Goal: Transaction & Acquisition: Purchase product/service

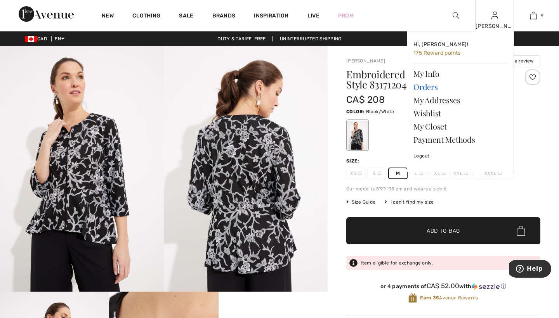
click at [426, 89] on link "Orders" at bounding box center [461, 86] width 94 height 13
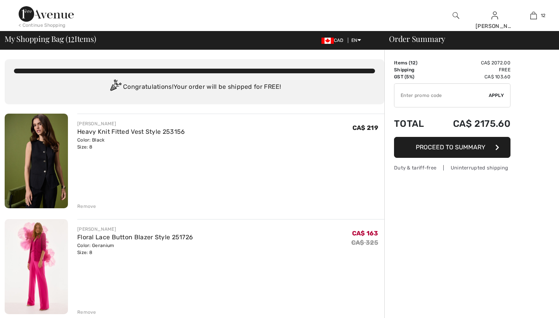
checkbox input "true"
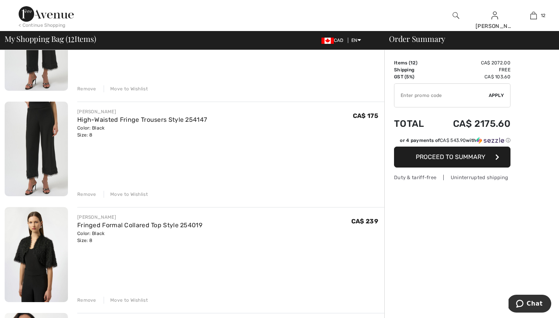
click at [86, 194] on div "Remove" at bounding box center [86, 194] width 19 height 7
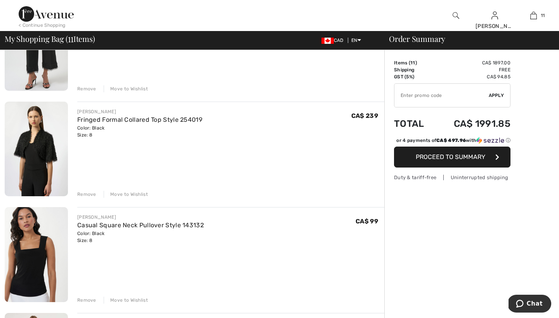
click at [87, 194] on div "Remove" at bounding box center [86, 194] width 19 height 7
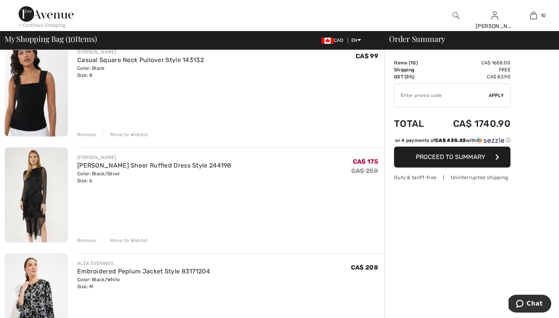
scroll to position [511, 0]
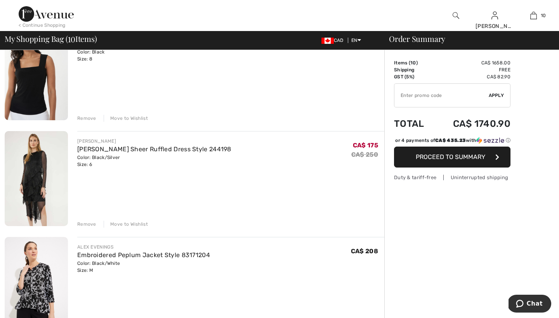
click at [85, 223] on div "Remove" at bounding box center [86, 224] width 19 height 7
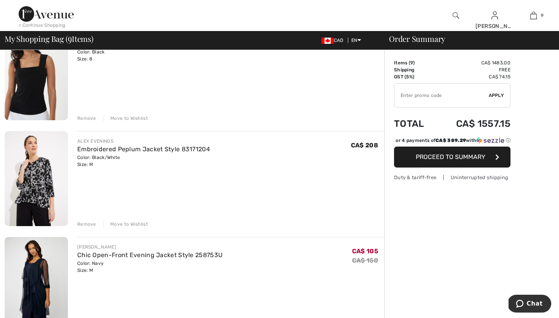
click at [85, 223] on div "Remove" at bounding box center [86, 224] width 19 height 7
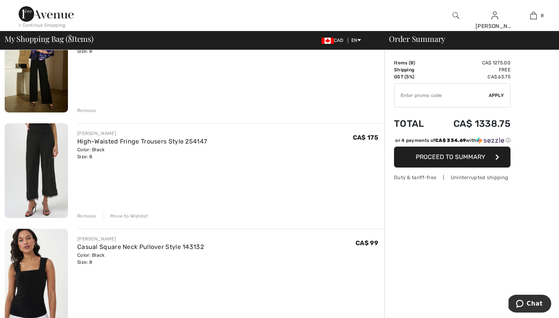
scroll to position [307, 0]
click at [86, 217] on div "Remove" at bounding box center [86, 217] width 19 height 7
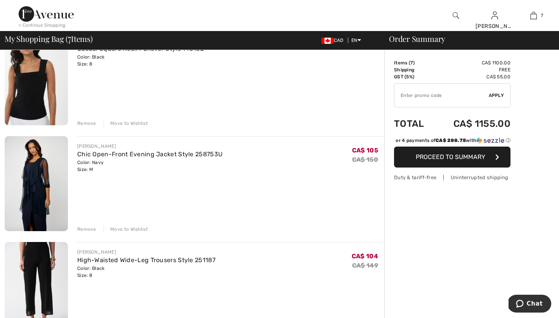
scroll to position [404, 0]
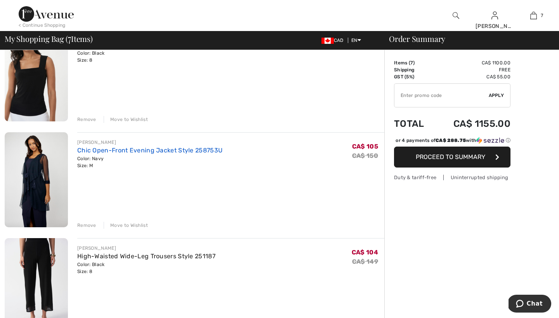
click at [106, 151] on link "Chic Open-Front Evening Jacket Style 258753U" at bounding box center [149, 150] width 145 height 7
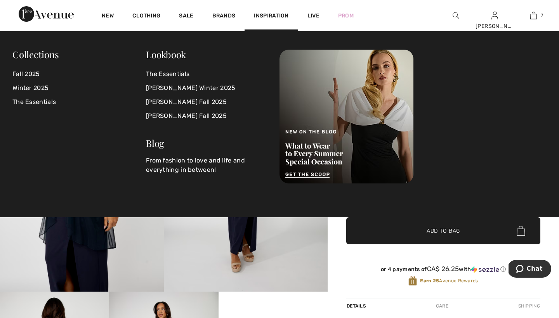
click at [459, 97] on div at bounding box center [413, 117] width 267 height 134
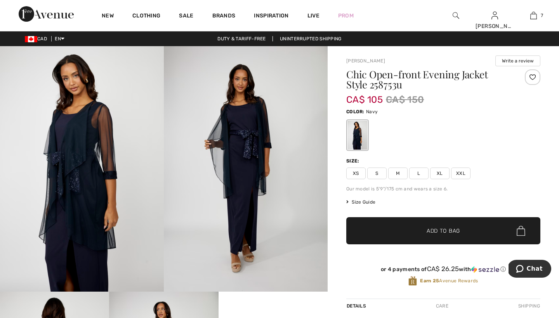
click at [337, 242] on div "Frank Lyman Write a review Chic Open-front Evening Jacket Style 258753u CA$ 105…" at bounding box center [443, 275] width 231 height 458
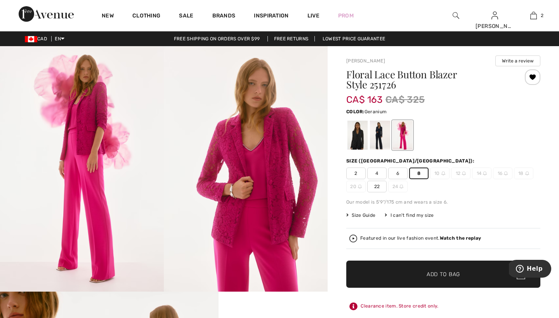
scroll to position [24, 0]
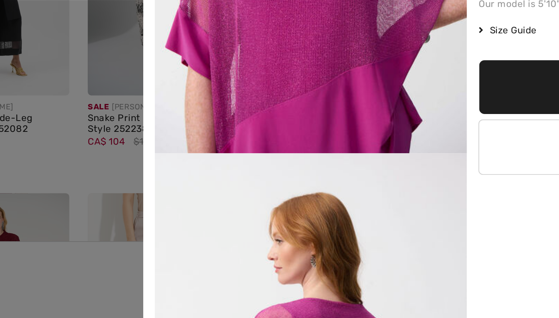
scroll to position [762, 0]
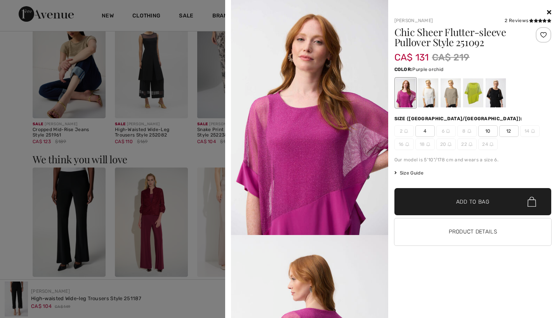
click at [151, 201] on div at bounding box center [279, 159] width 559 height 318
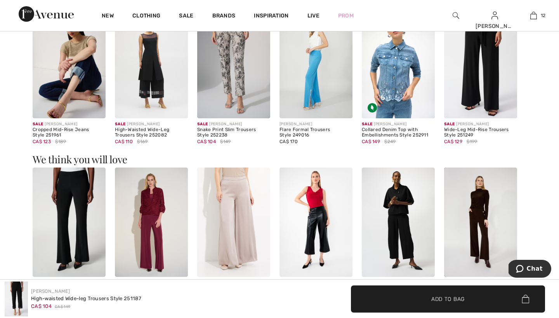
click at [150, 195] on img at bounding box center [151, 223] width 73 height 110
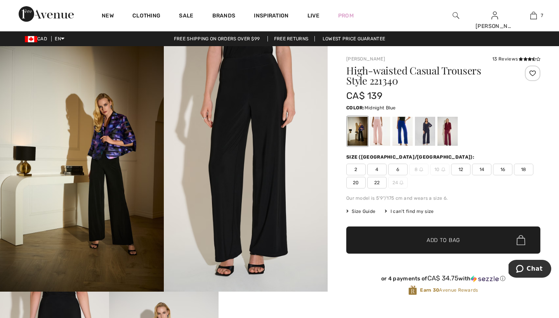
click at [430, 127] on div at bounding box center [425, 131] width 20 height 29
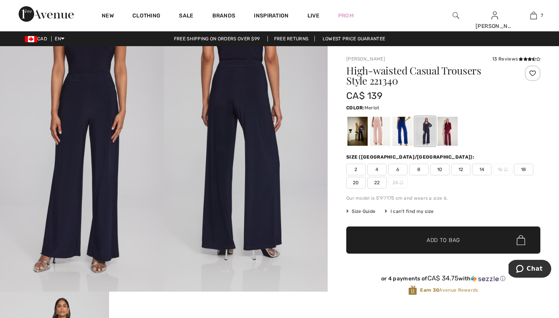
click at [448, 130] on div at bounding box center [448, 131] width 20 height 29
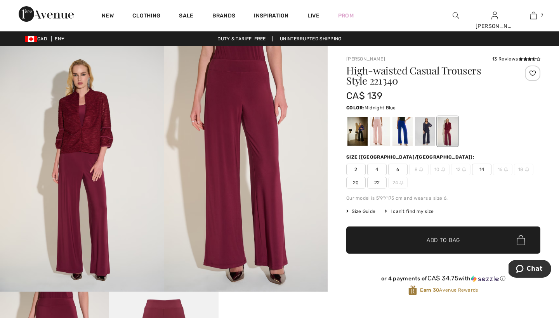
click at [428, 130] on div at bounding box center [425, 131] width 20 height 29
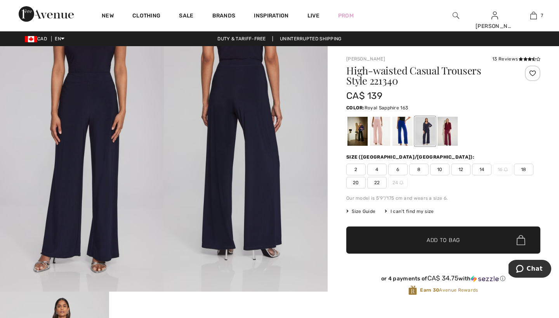
click at [404, 128] on div at bounding box center [403, 131] width 20 height 29
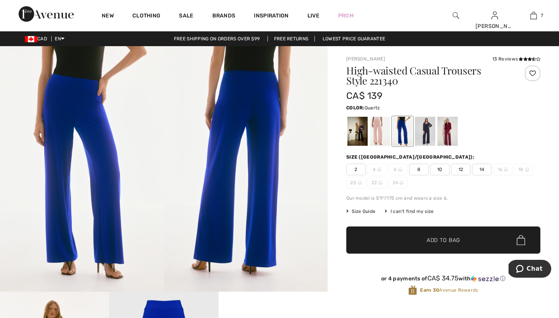
click at [378, 122] on div at bounding box center [380, 131] width 20 height 29
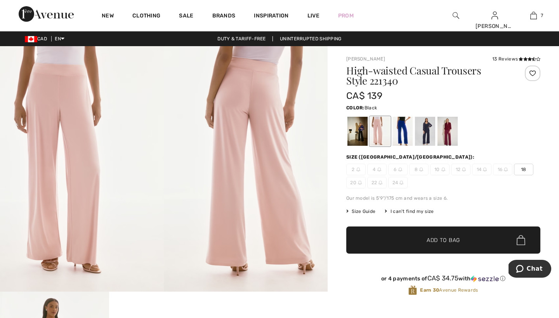
click at [360, 131] on div at bounding box center [358, 131] width 20 height 29
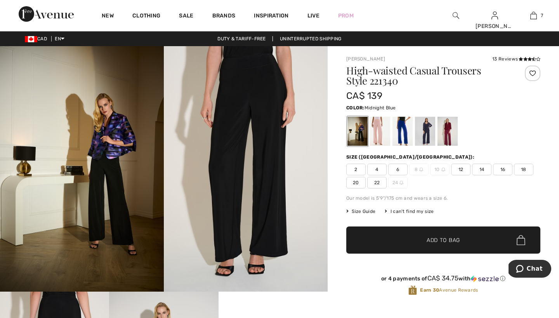
click at [426, 131] on div at bounding box center [425, 131] width 20 height 29
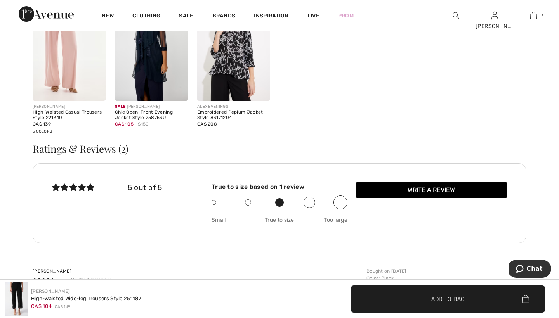
click at [84, 3] on div "New Clothing Sale Brands Inspiration Live Prom Andrea Hi, Andrea! 175 Reward po…" at bounding box center [279, 15] width 559 height 31
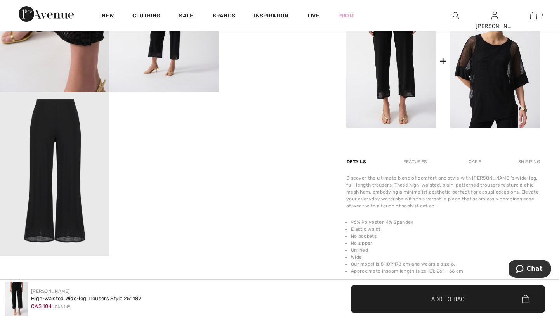
scroll to position [265, 0]
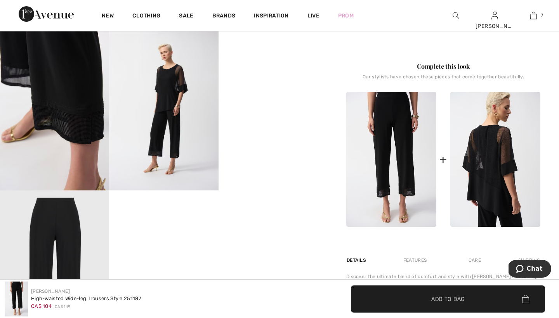
click at [487, 150] on img at bounding box center [496, 159] width 90 height 135
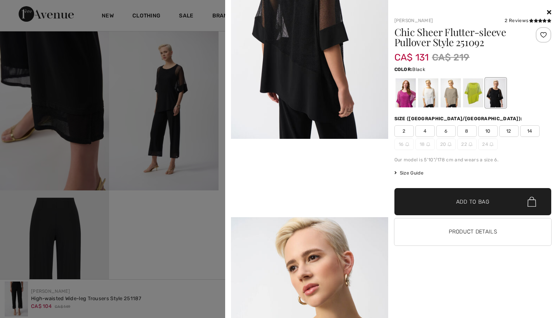
scroll to position [332, 0]
click at [404, 92] on div at bounding box center [405, 92] width 20 height 29
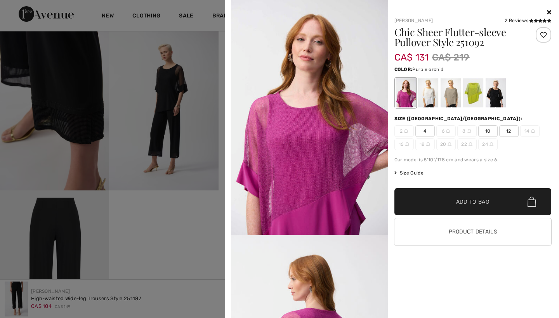
click at [426, 130] on span "4" at bounding box center [425, 131] width 19 height 12
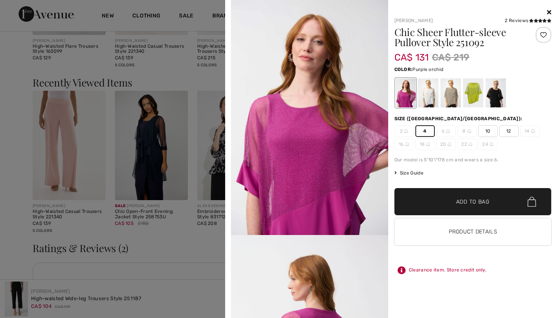
scroll to position [1011, 0]
click at [530, 19] on icon at bounding box center [531, 21] width 4 height 4
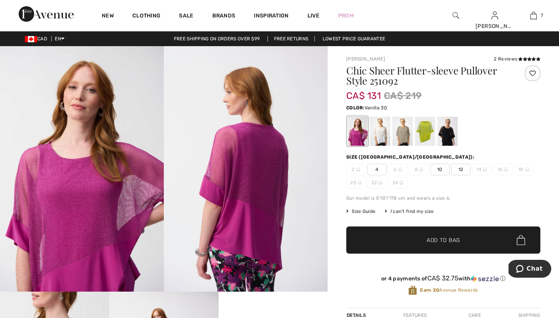
click at [382, 134] on div at bounding box center [380, 131] width 20 height 29
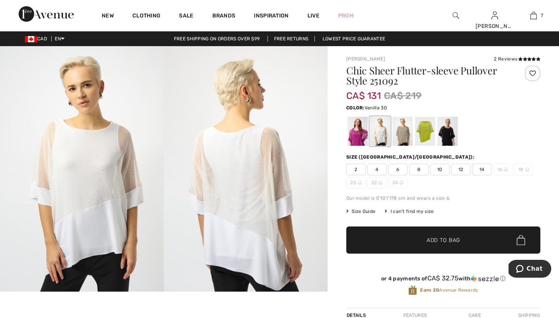
click at [420, 170] on span "8" at bounding box center [418, 170] width 19 height 12
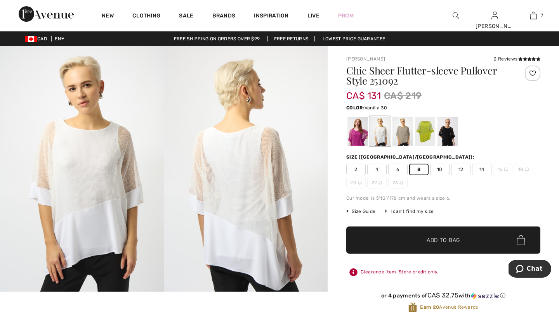
click at [433, 239] on span "Add to Bag" at bounding box center [443, 241] width 33 height 8
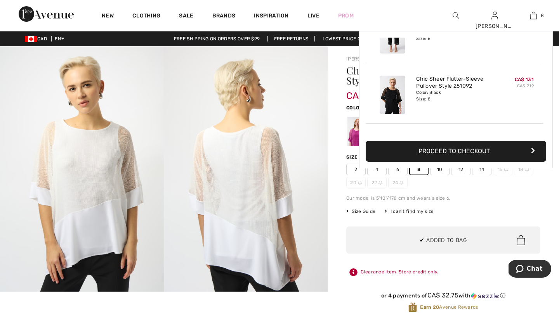
scroll to position [388, 0]
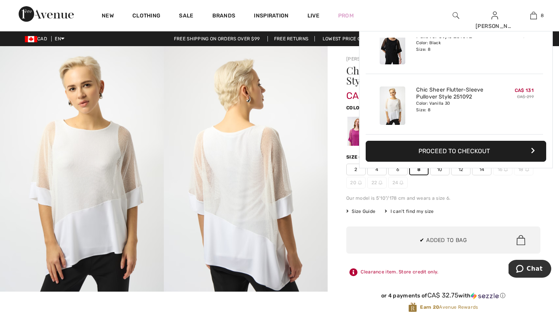
click at [460, 187] on div "2 4 6 8 10 12 14 16 18 20 22 24" at bounding box center [443, 176] width 194 height 25
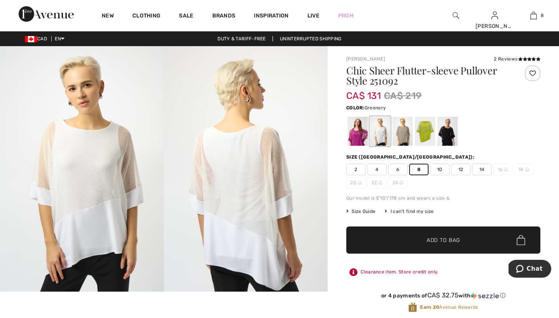
click at [424, 129] on div at bounding box center [425, 131] width 20 height 29
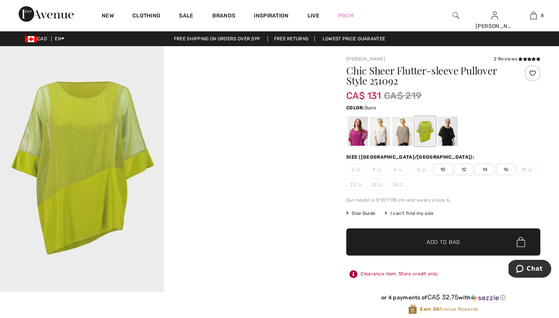
click at [405, 132] on div at bounding box center [403, 131] width 20 height 29
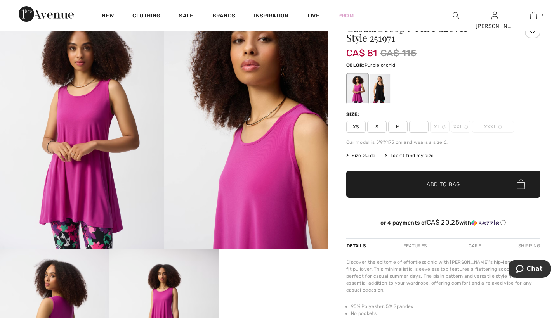
scroll to position [32, 0]
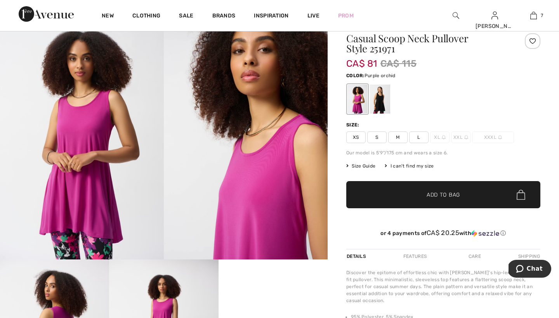
click at [359, 165] on span "Size Guide" at bounding box center [360, 166] width 29 height 7
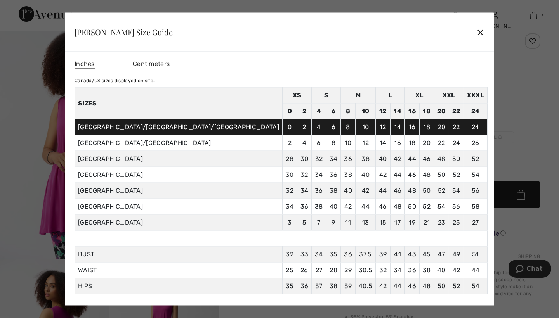
click at [477, 31] on div "✕" at bounding box center [481, 32] width 8 height 16
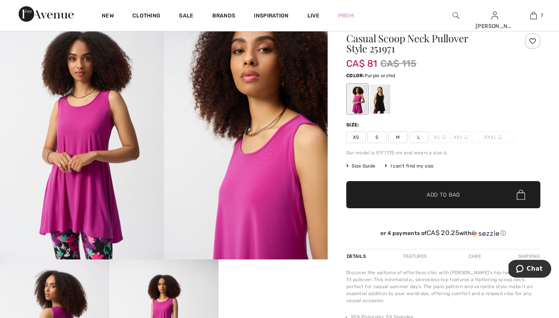
click at [398, 137] on span "M" at bounding box center [397, 138] width 19 height 12
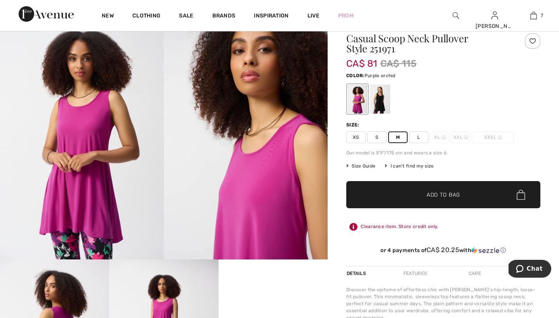
click at [435, 195] on span "Add to Bag" at bounding box center [443, 195] width 33 height 8
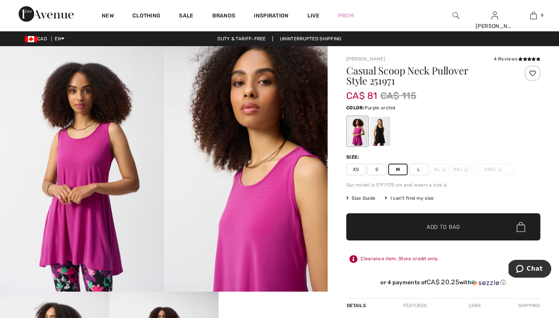
scroll to position [0, 0]
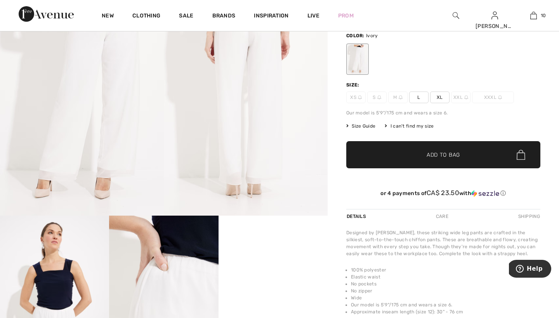
scroll to position [78, 0]
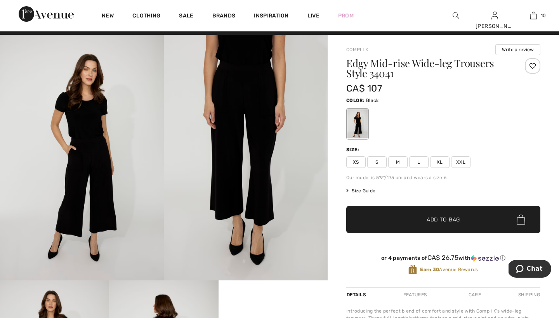
scroll to position [10, 0]
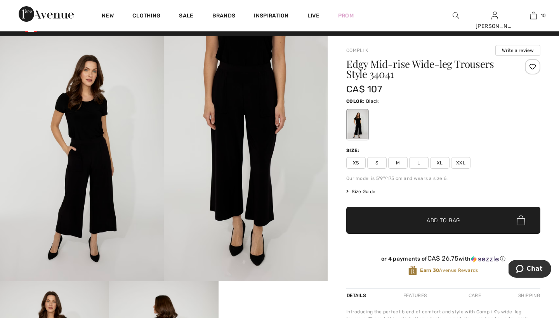
click at [398, 162] on span "M" at bounding box center [397, 163] width 19 height 12
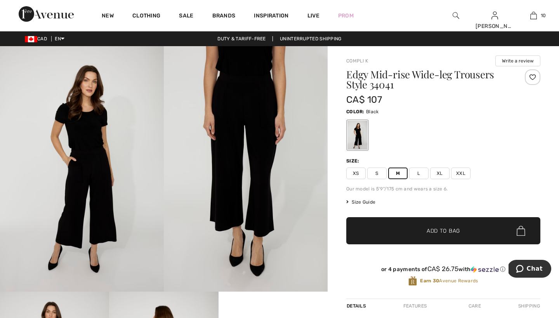
scroll to position [0, 0]
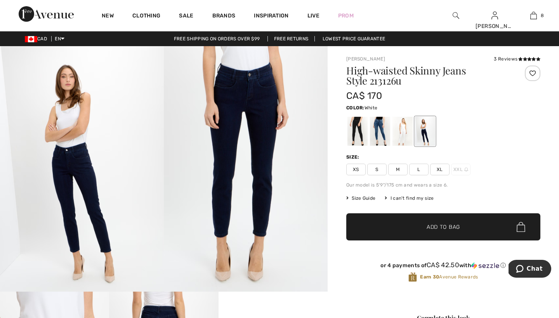
click at [398, 135] on div at bounding box center [403, 131] width 20 height 29
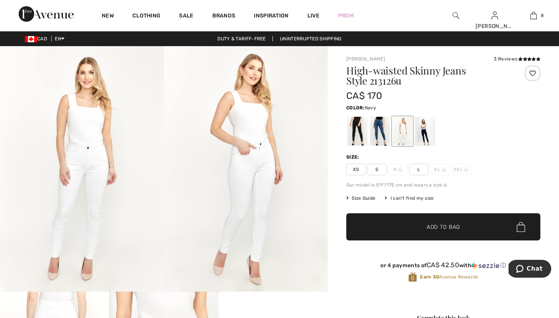
click at [424, 130] on div at bounding box center [425, 131] width 20 height 29
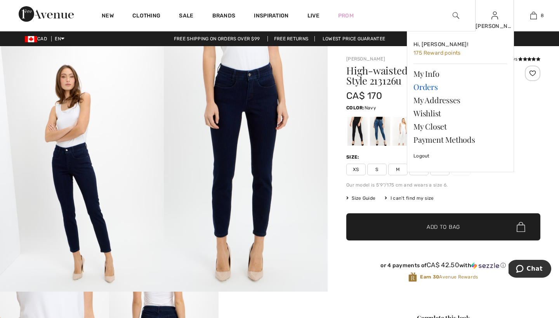
click at [421, 86] on link "Orders" at bounding box center [461, 86] width 94 height 13
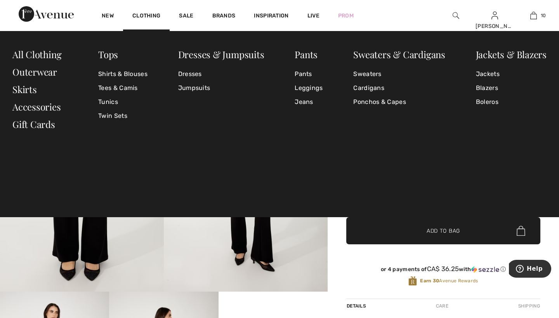
click at [339, 243] on div "Frank Lyman Write a review High-waisted Flared Trousers Style 254896 CA$ 145 Co…" at bounding box center [443, 271] width 231 height 451
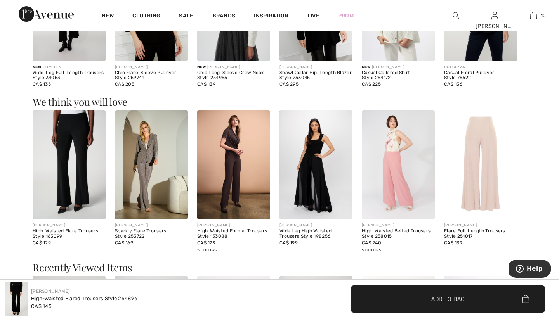
scroll to position [560, 0]
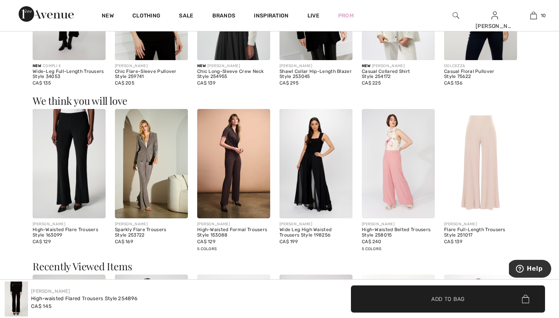
click at [318, 170] on img at bounding box center [316, 164] width 73 height 110
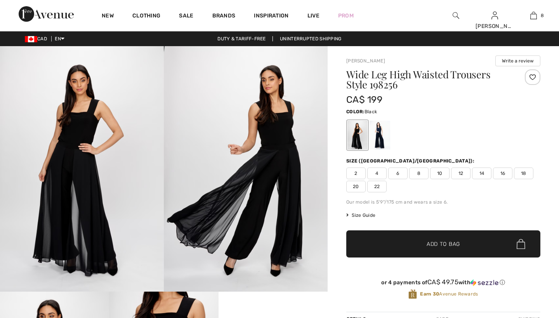
checkbox input "true"
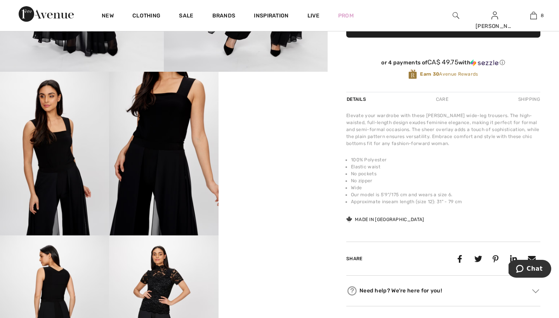
scroll to position [219, 0]
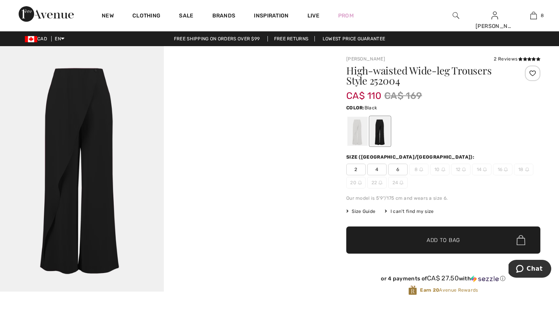
scroll to position [10, 0]
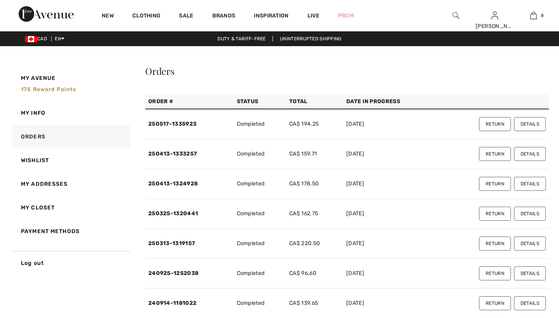
checkbox input "true"
click at [527, 184] on button "Details" at bounding box center [530, 184] width 32 height 14
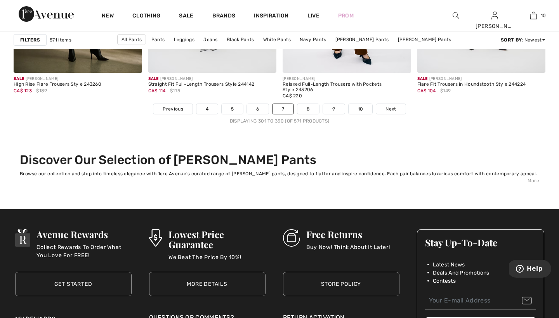
scroll to position [3487, 0]
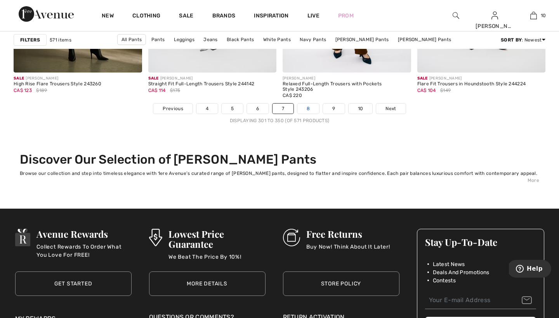
click at [308, 108] on link "8" at bounding box center [308, 109] width 22 height 10
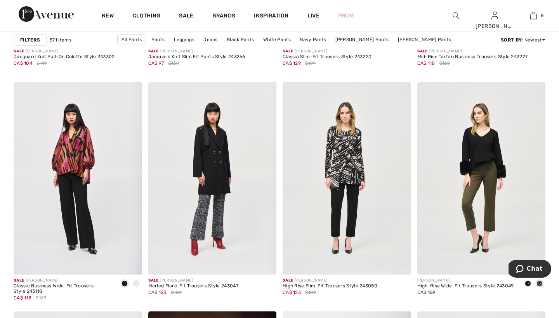
scroll to position [3056, 0]
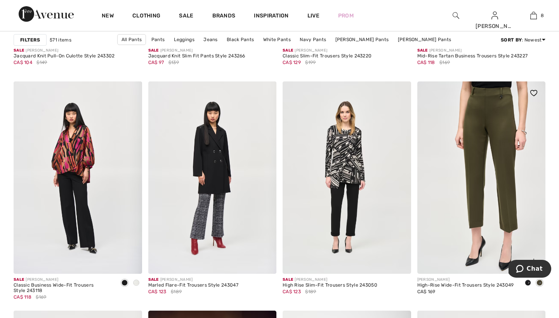
click at [458, 145] on img at bounding box center [482, 178] width 129 height 193
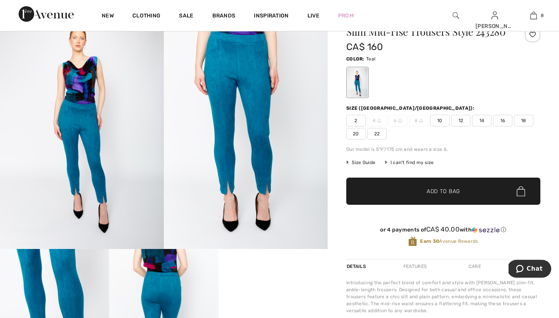
scroll to position [42, 0]
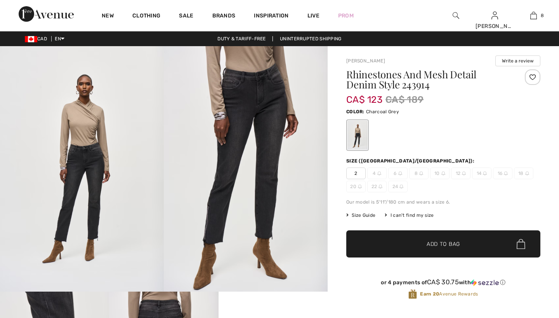
checkbox input "true"
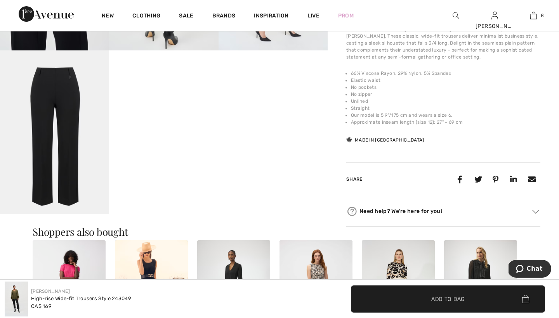
scroll to position [333, 0]
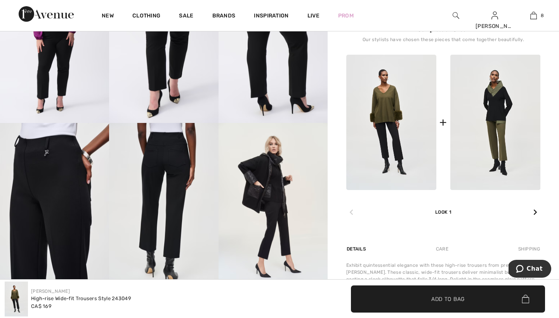
click at [455, 15] on img at bounding box center [456, 15] width 7 height 9
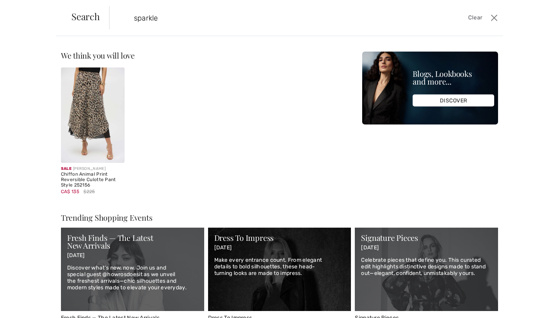
type input "sparkle"
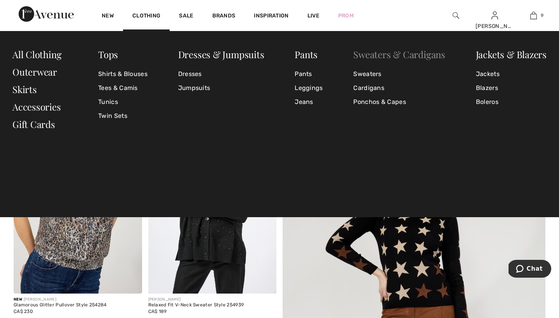
click at [384, 56] on link "Sweaters & Cardigans" at bounding box center [399, 54] width 92 height 12
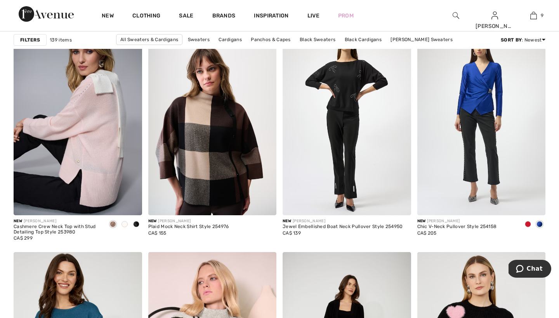
scroll to position [1102, 0]
click at [529, 221] on span at bounding box center [528, 224] width 6 height 6
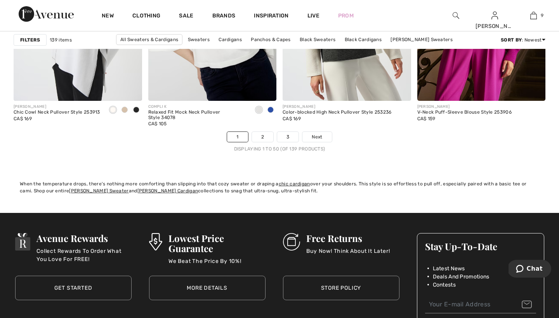
scroll to position [3477, 0]
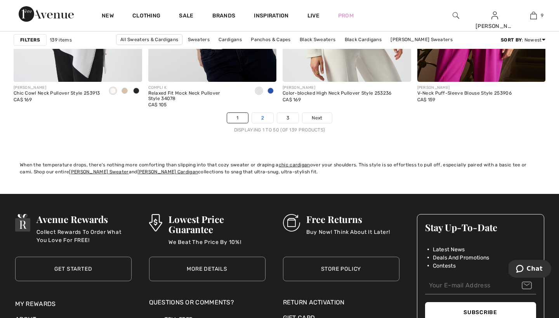
click at [263, 118] on link "2" at bounding box center [262, 118] width 21 height 10
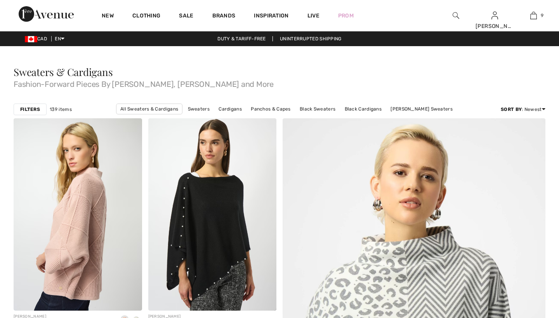
checkbox input "true"
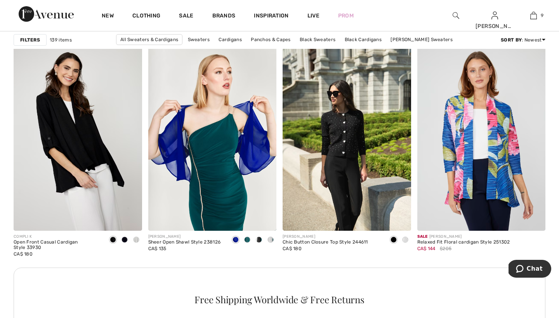
scroll to position [1546, 0]
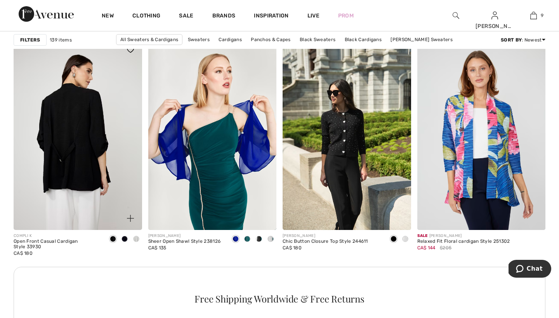
click at [65, 130] on img at bounding box center [78, 134] width 129 height 193
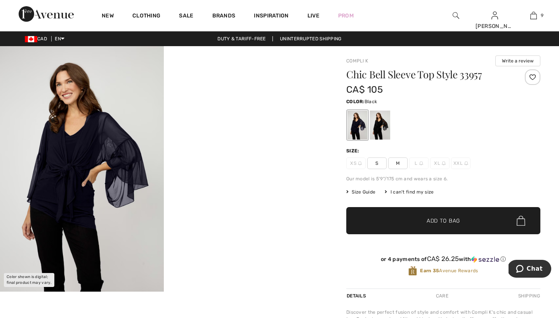
click at [380, 122] on div at bounding box center [380, 125] width 20 height 29
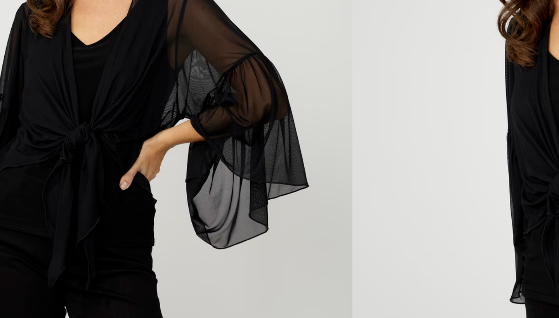
scroll to position [0, 0]
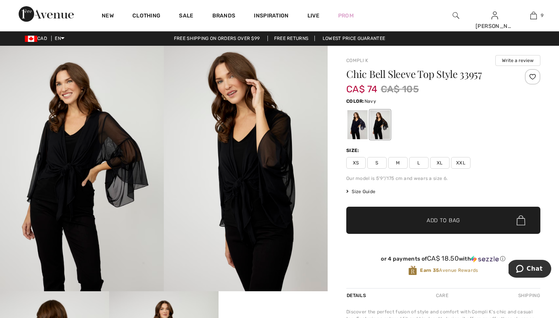
click at [356, 123] on div at bounding box center [358, 124] width 20 height 29
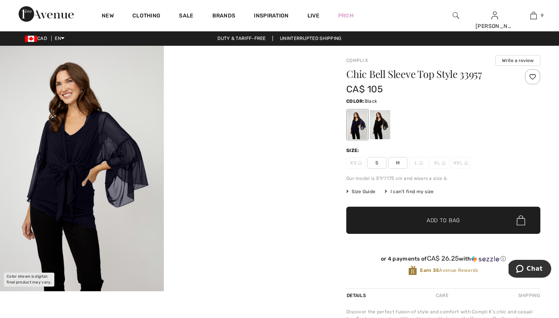
click at [378, 124] on div at bounding box center [380, 124] width 20 height 29
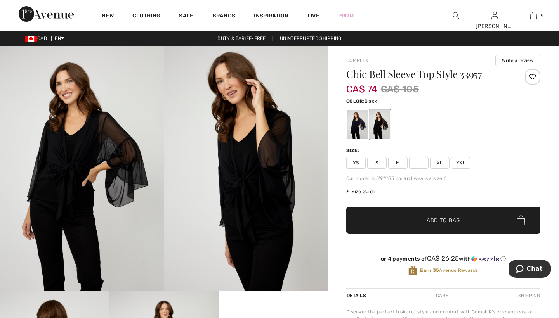
click at [378, 124] on div at bounding box center [380, 124] width 20 height 29
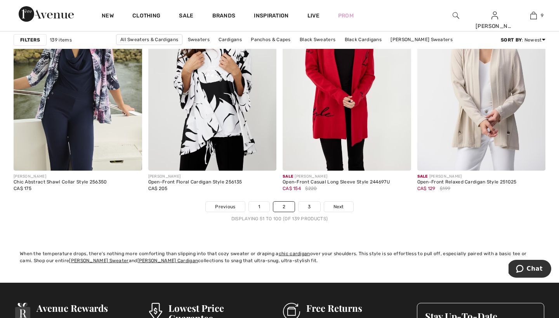
scroll to position [3414, 0]
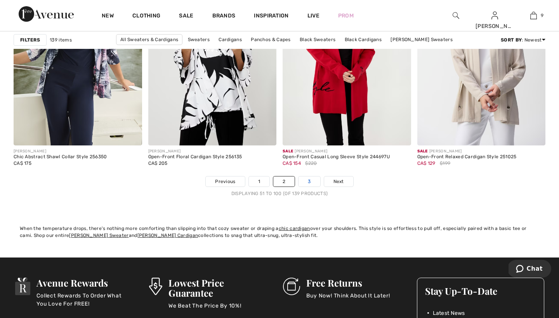
click at [308, 182] on link "3" at bounding box center [309, 182] width 21 height 10
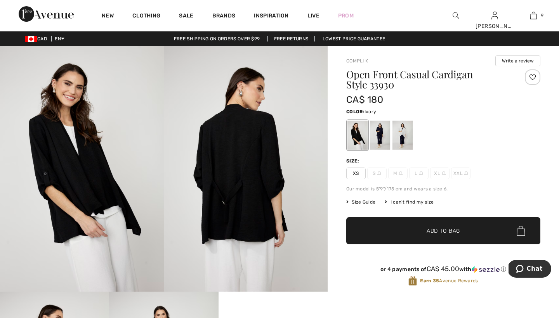
click at [402, 136] on div at bounding box center [403, 135] width 20 height 29
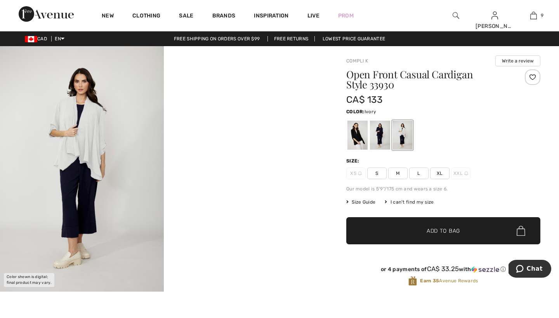
click at [402, 134] on div at bounding box center [403, 135] width 20 height 29
click at [380, 133] on div at bounding box center [380, 135] width 20 height 29
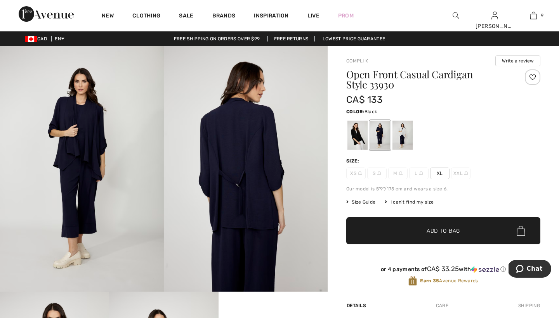
click at [354, 134] on div at bounding box center [358, 135] width 20 height 29
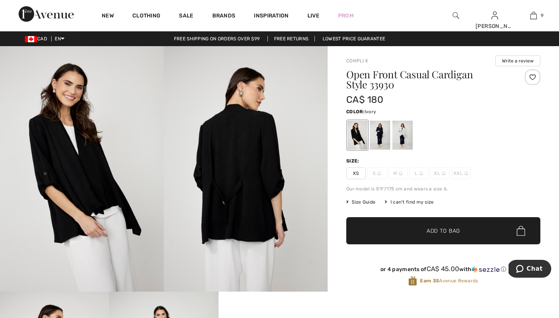
click at [405, 130] on div at bounding box center [403, 135] width 20 height 29
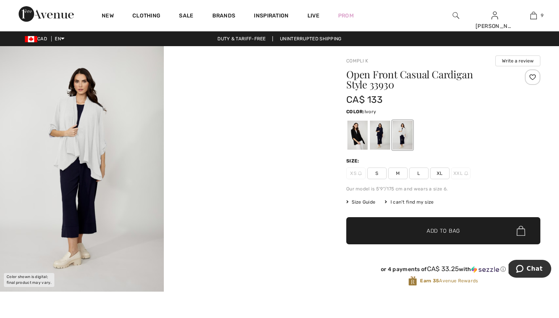
click at [359, 204] on span "Size Guide" at bounding box center [360, 202] width 29 height 7
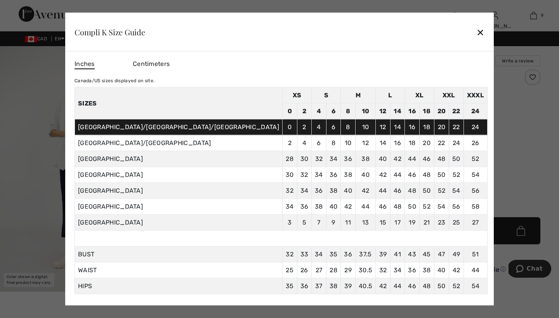
click at [477, 31] on div "✕" at bounding box center [481, 32] width 8 height 16
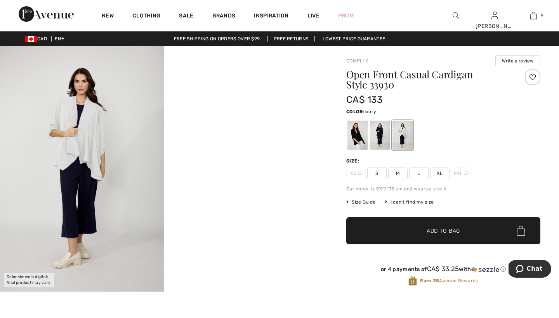
click at [398, 172] on span "M" at bounding box center [397, 174] width 19 height 12
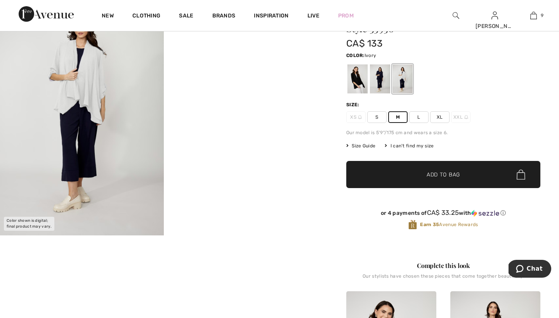
scroll to position [30, 0]
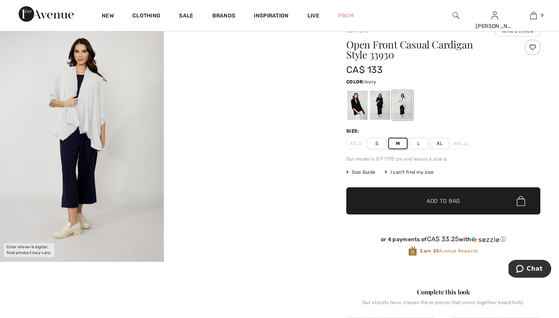
click at [432, 202] on span "Add to Bag" at bounding box center [443, 201] width 33 height 8
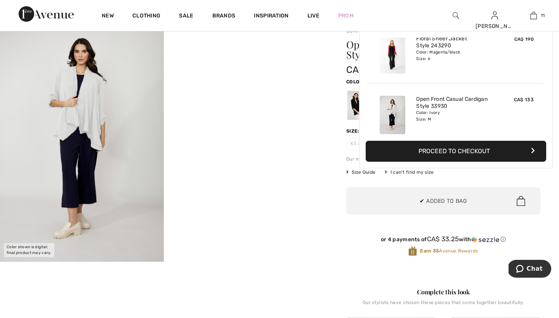
scroll to position [569, 0]
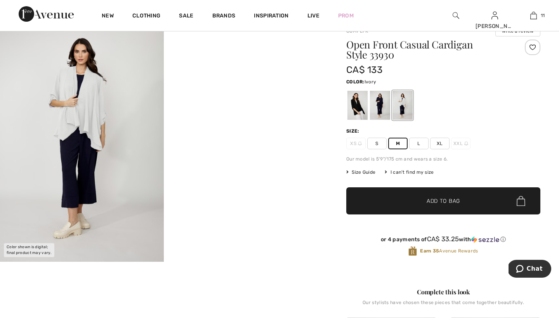
click at [378, 143] on span "S" at bounding box center [376, 144] width 19 height 12
click at [437, 198] on span "Add to Bag" at bounding box center [443, 201] width 33 height 8
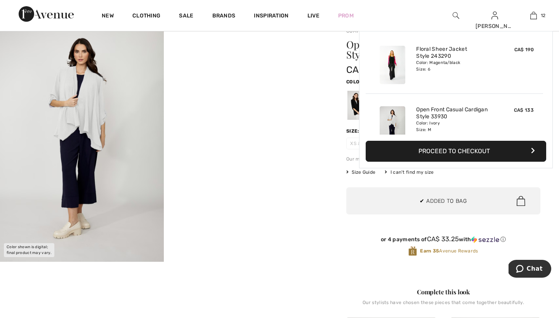
scroll to position [630, 0]
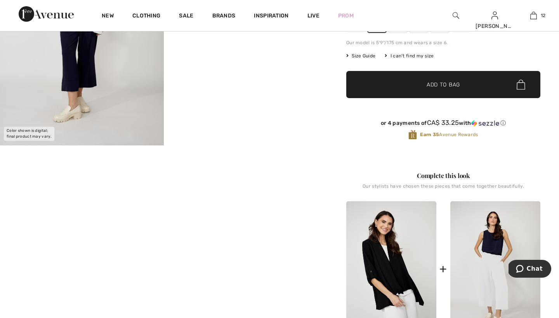
scroll to position [147, 0]
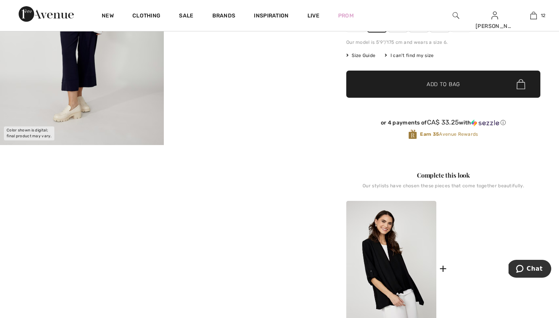
click at [491, 253] on img at bounding box center [496, 269] width 90 height 136
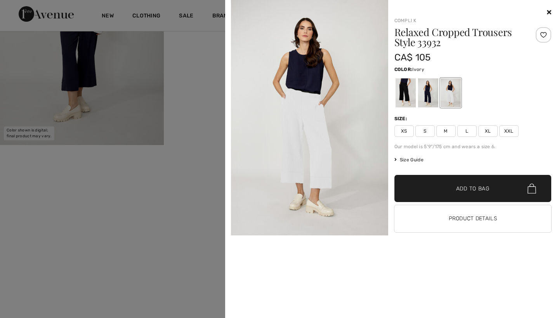
click at [454, 91] on div at bounding box center [450, 92] width 20 height 29
click at [446, 130] on span "M" at bounding box center [446, 131] width 19 height 12
click at [461, 185] on span "Add to Bag" at bounding box center [472, 189] width 33 height 8
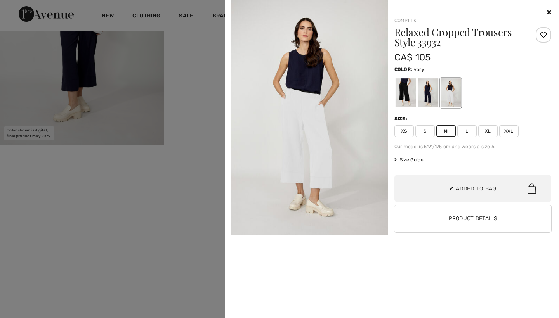
scroll to position [691, 0]
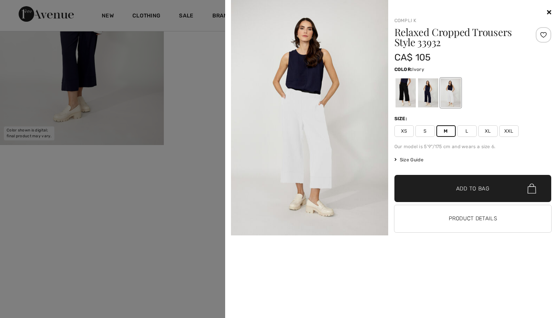
click at [405, 93] on div at bounding box center [405, 92] width 20 height 29
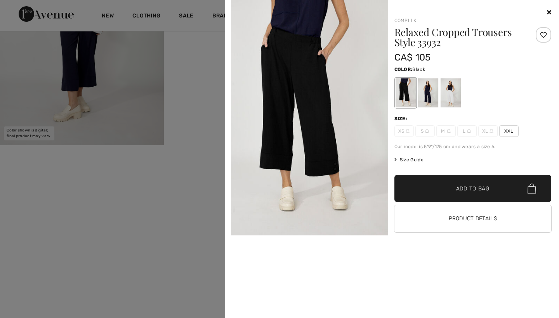
click at [427, 94] on div at bounding box center [428, 92] width 20 height 29
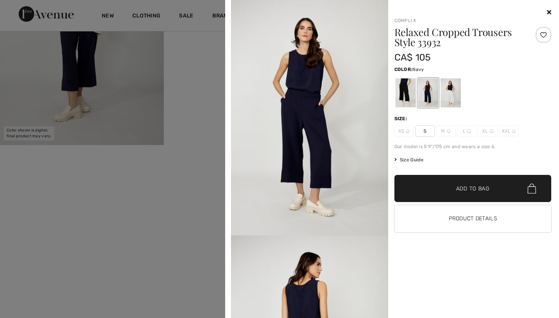
click at [548, 10] on icon at bounding box center [549, 12] width 4 height 6
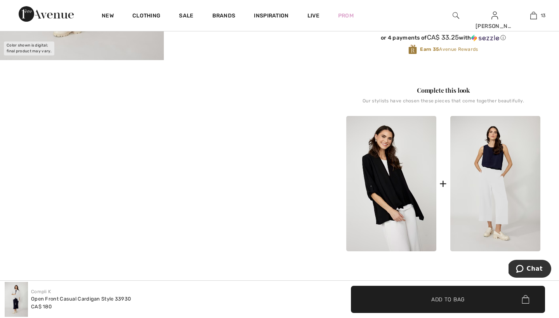
scroll to position [233, 0]
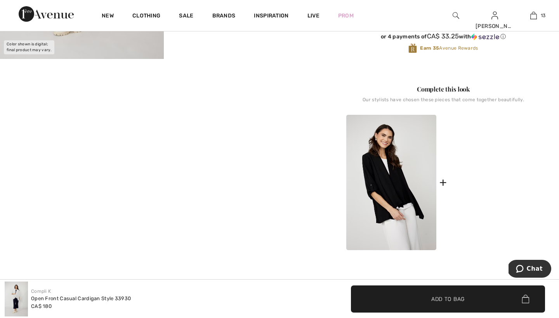
click at [488, 155] on img at bounding box center [496, 183] width 90 height 136
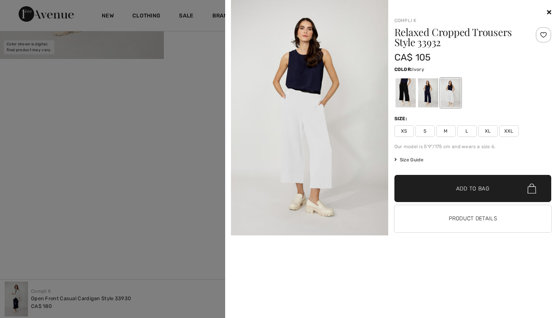
click at [459, 219] on button "Product Details" at bounding box center [473, 218] width 157 height 27
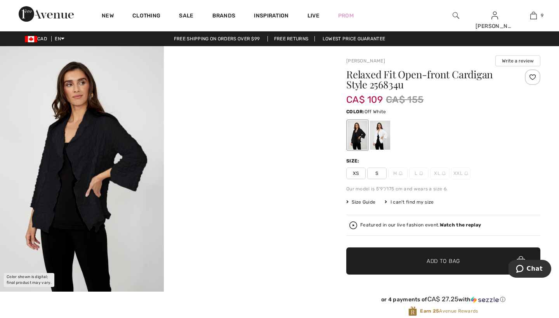
click at [384, 136] on div at bounding box center [380, 135] width 20 height 29
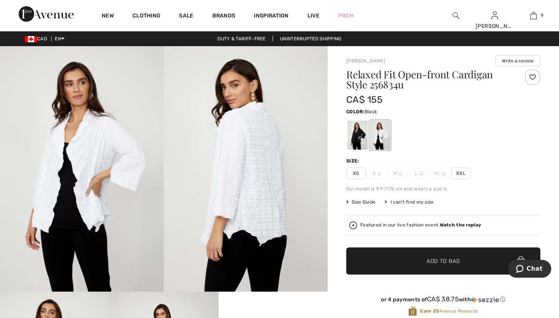
click at [356, 137] on div at bounding box center [358, 135] width 20 height 29
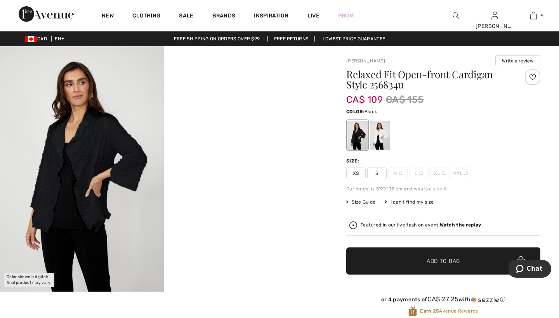
click at [361, 134] on div at bounding box center [358, 135] width 20 height 29
click at [380, 135] on div at bounding box center [380, 135] width 20 height 29
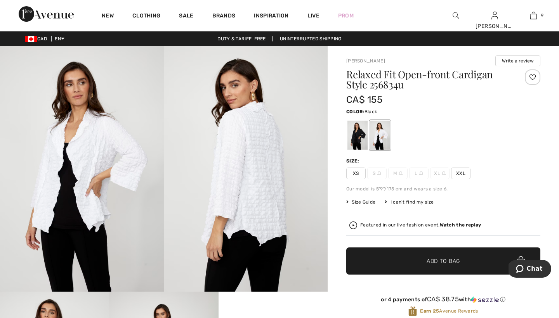
click at [358, 134] on div at bounding box center [358, 135] width 20 height 29
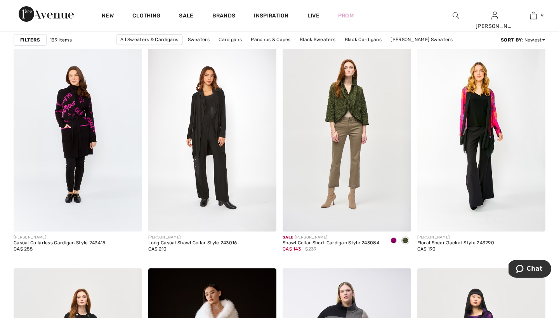
scroll to position [1315, 0]
click at [393, 240] on span at bounding box center [394, 241] width 6 height 6
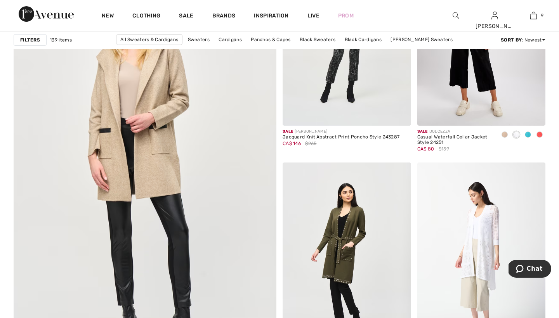
scroll to position [1967, 0]
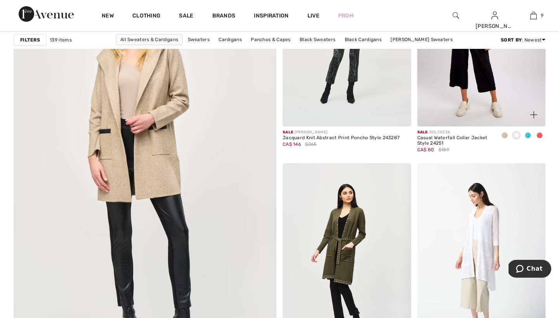
click at [529, 134] on span at bounding box center [528, 135] width 6 height 6
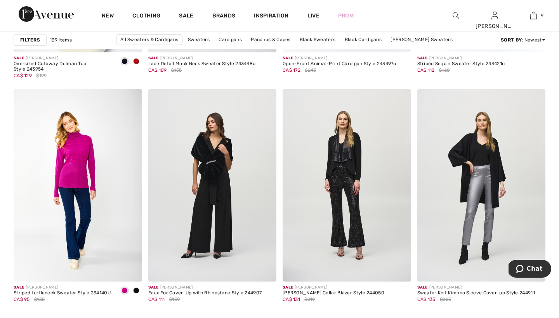
scroll to position [716, 0]
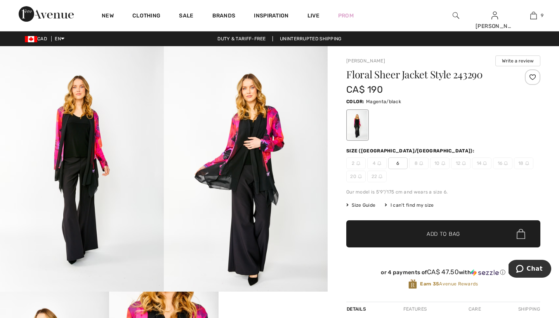
click at [93, 138] on img at bounding box center [82, 169] width 164 height 246
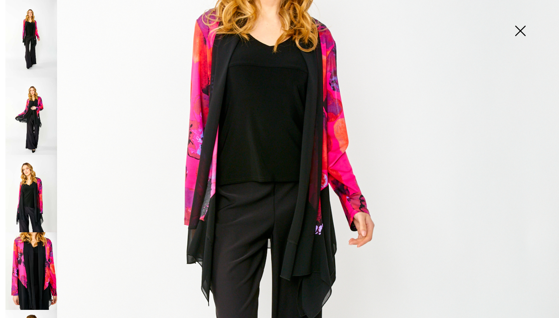
scroll to position [198, 0]
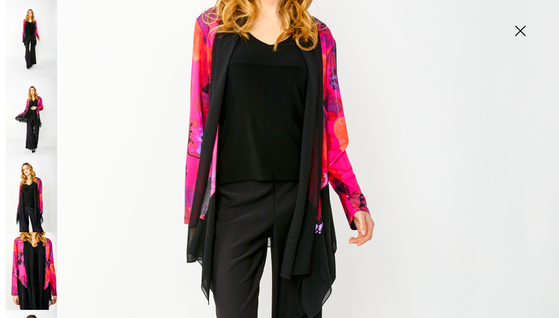
click at [31, 269] on img at bounding box center [31, 272] width 52 height 78
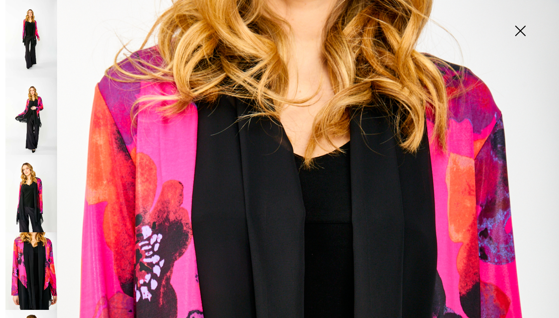
scroll to position [0, 0]
click at [520, 28] on img at bounding box center [520, 32] width 39 height 40
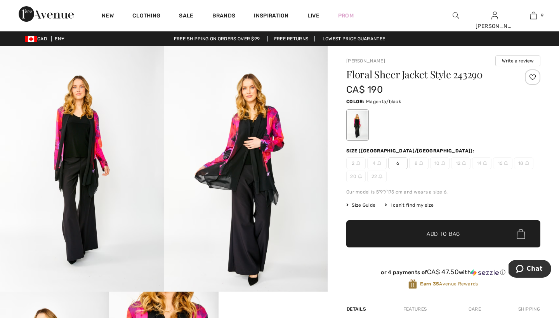
click at [398, 163] on span "6" at bounding box center [397, 164] width 19 height 12
click at [432, 234] on span "Add to Bag" at bounding box center [443, 234] width 33 height 8
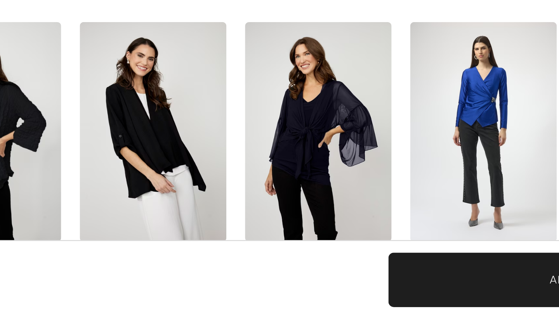
scroll to position [723, 0]
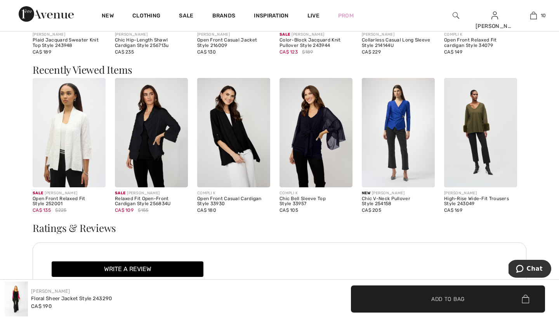
click at [145, 140] on img at bounding box center [151, 133] width 73 height 110
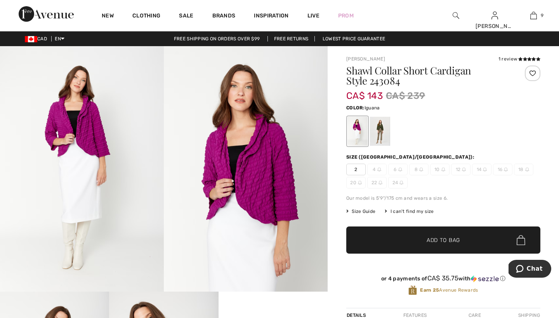
click at [383, 129] on div at bounding box center [380, 131] width 20 height 29
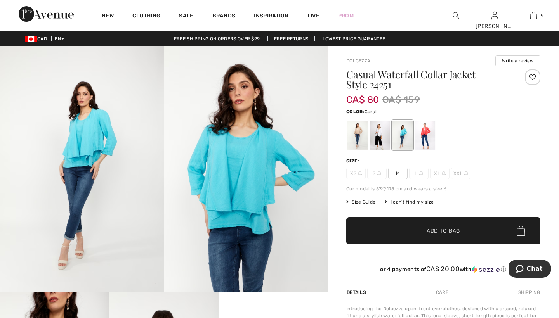
click at [426, 134] on div at bounding box center [425, 135] width 20 height 29
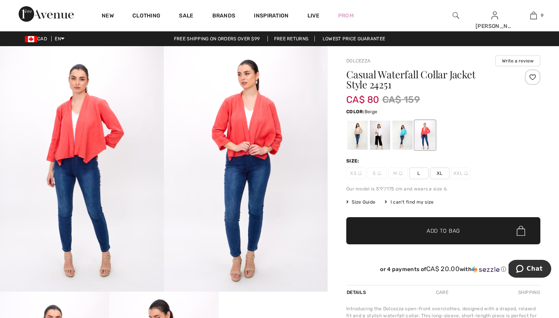
click at [360, 133] on div at bounding box center [358, 135] width 20 height 29
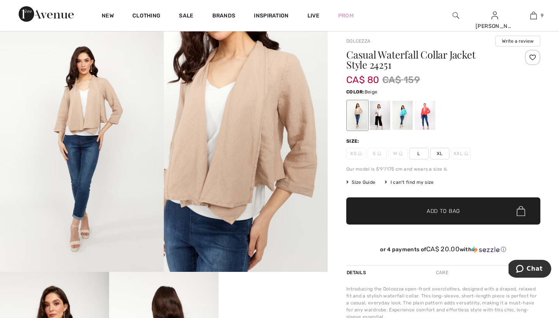
scroll to position [15, 0]
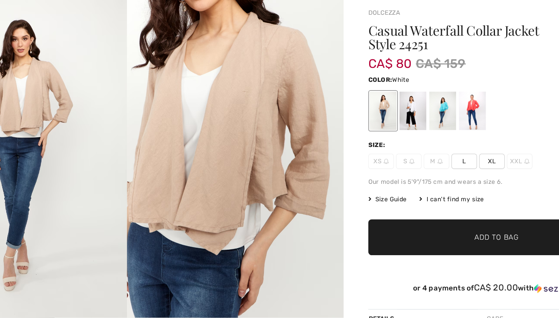
click at [370, 106] on div at bounding box center [380, 120] width 20 height 29
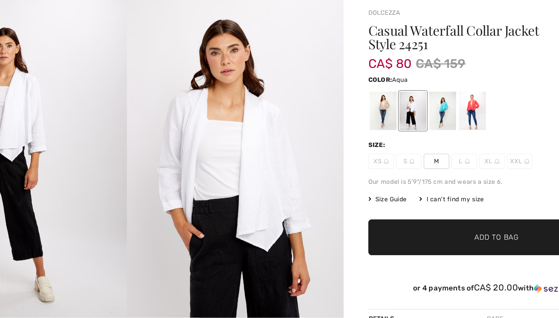
click at [393, 106] on div at bounding box center [403, 120] width 20 height 29
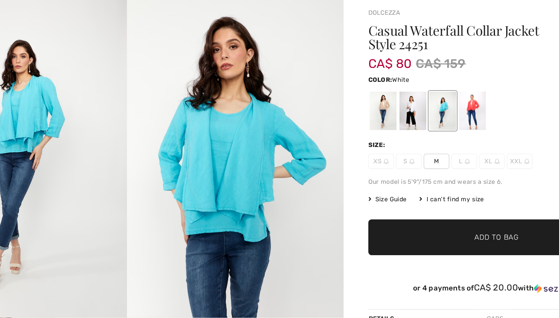
click at [370, 106] on div at bounding box center [380, 120] width 20 height 29
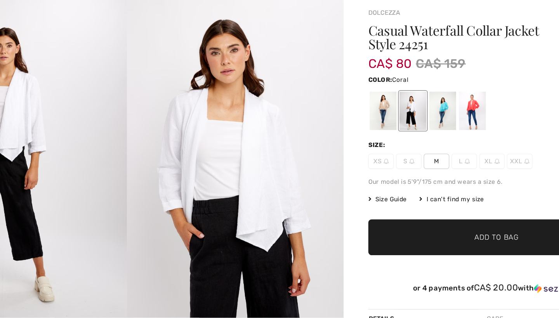
click at [415, 106] on div at bounding box center [425, 120] width 20 height 29
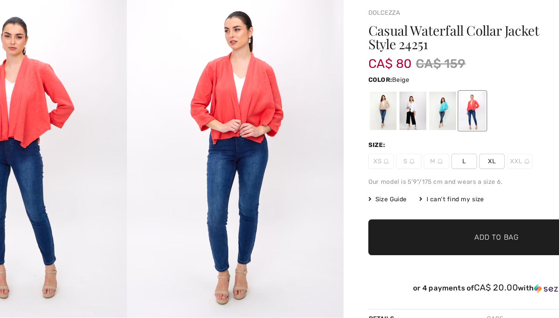
click at [348, 106] on div at bounding box center [358, 120] width 20 height 29
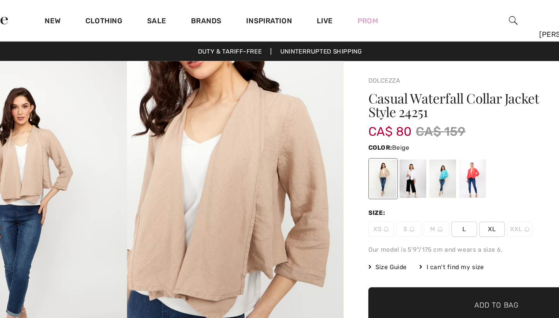
scroll to position [0, 0]
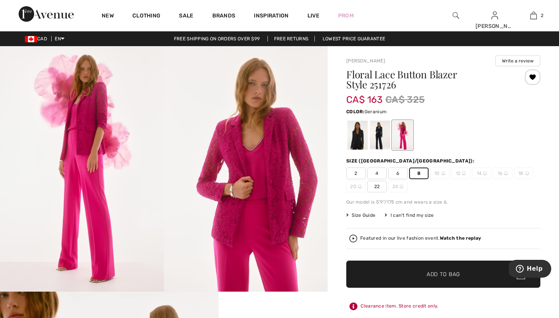
scroll to position [24, 0]
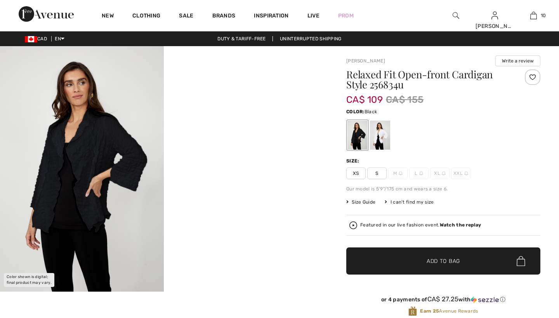
checkbox input "true"
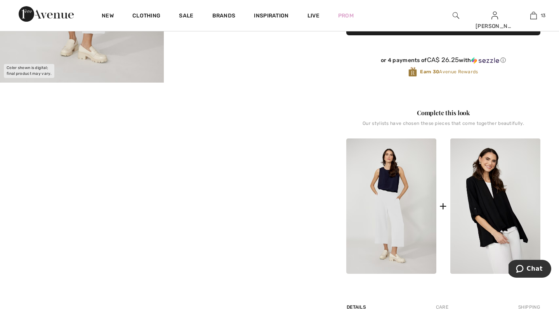
scroll to position [210, 0]
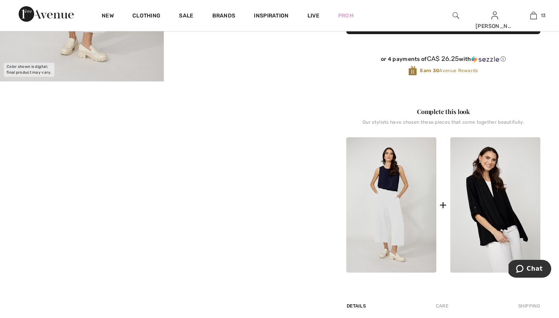
click at [386, 177] on img at bounding box center [391, 205] width 90 height 136
click at [393, 208] on img at bounding box center [391, 205] width 90 height 136
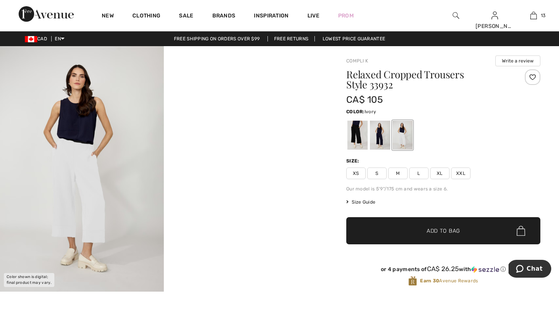
scroll to position [0, 0]
click at [359, 61] on link "Compli K" at bounding box center [357, 60] width 22 height 5
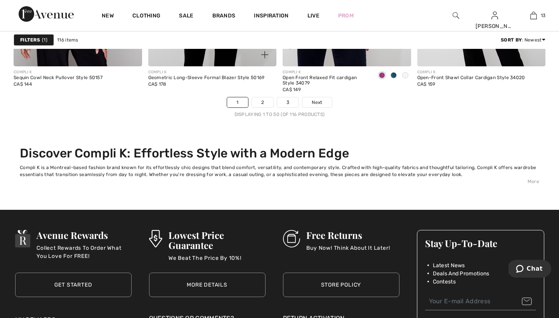
scroll to position [3650, 0]
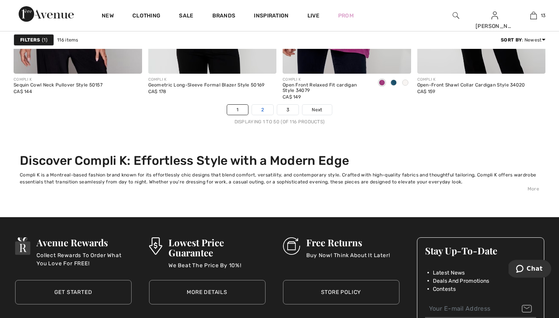
click at [262, 109] on link "2" at bounding box center [262, 110] width 21 height 10
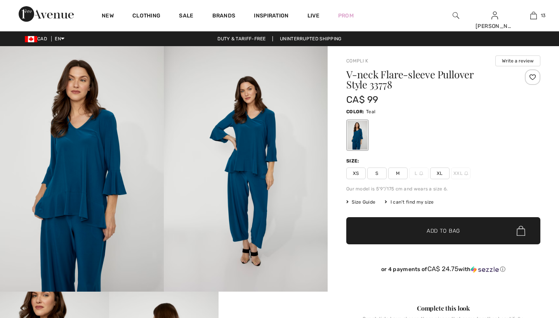
checkbox input "true"
click at [397, 172] on span "M" at bounding box center [397, 174] width 19 height 12
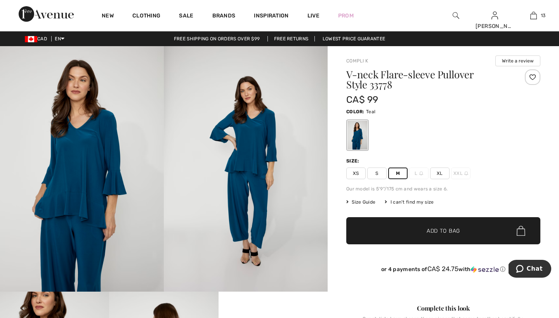
click at [430, 227] on span "Add to Bag" at bounding box center [443, 231] width 33 height 8
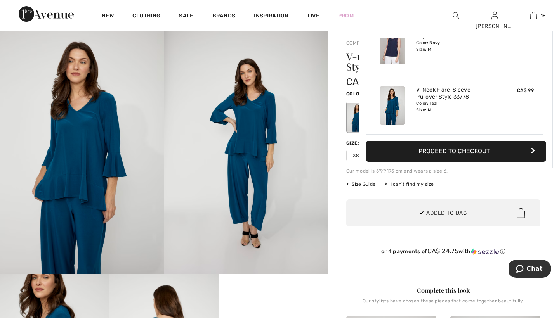
scroll to position [17, 0]
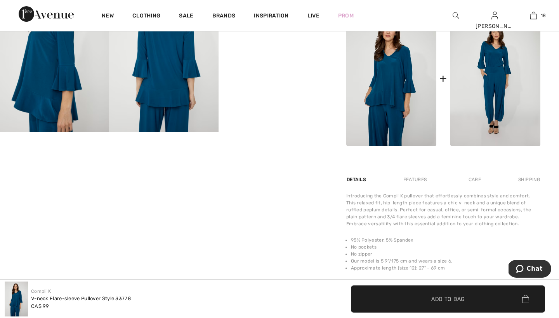
scroll to position [324, 0]
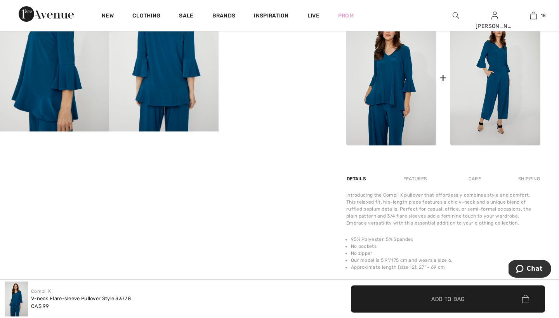
click at [494, 104] on img at bounding box center [496, 78] width 90 height 136
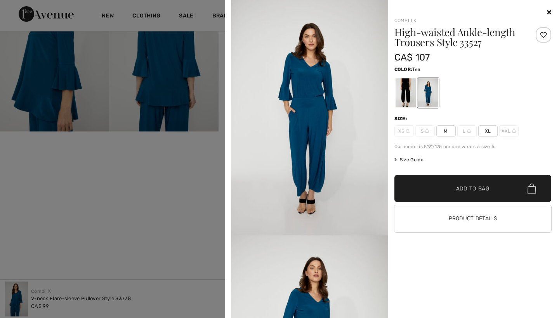
click at [446, 131] on span "M" at bounding box center [446, 131] width 19 height 12
click at [463, 188] on span "Add to Bag" at bounding box center [472, 189] width 33 height 8
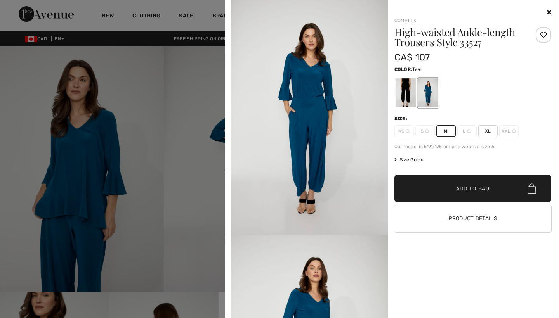
scroll to position [0, 0]
click at [226, 151] on div "Your browser does not support the video tag. Compli K High-waisted Ankle-length…" at bounding box center [392, 159] width 334 height 318
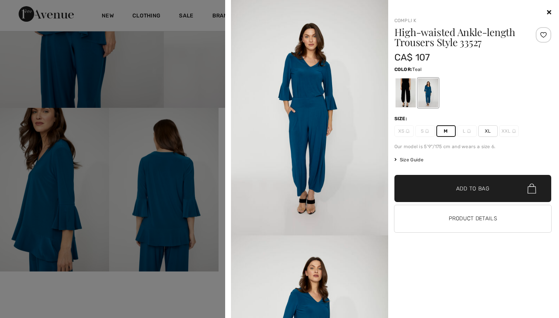
scroll to position [185, 0]
click at [216, 280] on div at bounding box center [279, 159] width 559 height 318
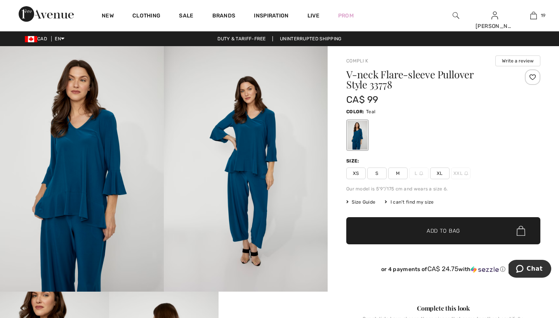
scroll to position [0, 0]
click at [364, 200] on span "Size Guide" at bounding box center [360, 202] width 29 height 7
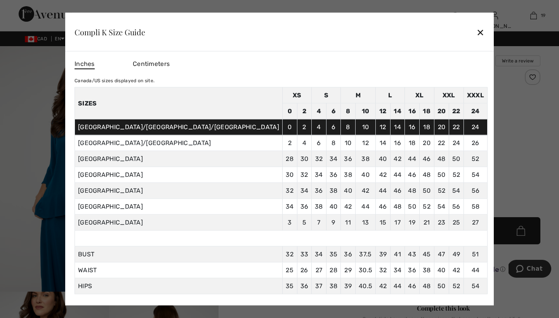
click at [477, 32] on div "✕" at bounding box center [481, 32] width 8 height 16
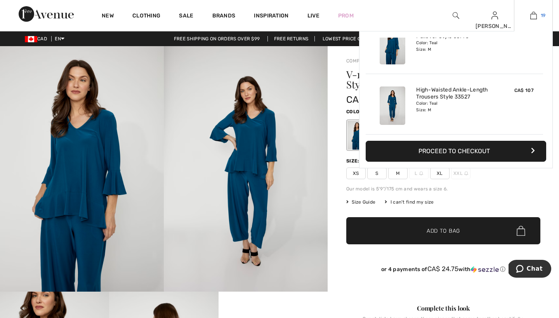
click at [533, 15] on img at bounding box center [534, 15] width 7 height 9
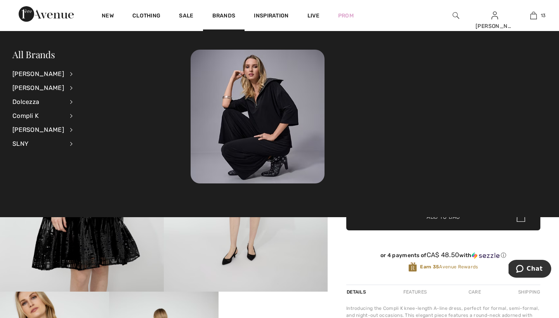
click at [423, 127] on div at bounding box center [369, 117] width 356 height 134
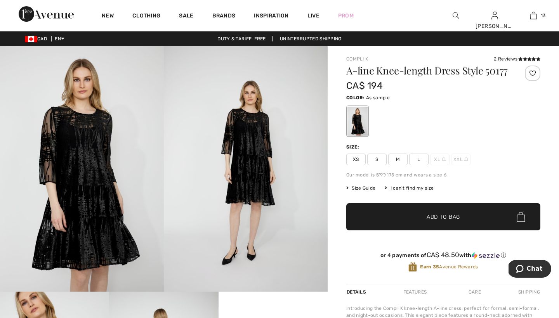
click at [337, 252] on div "Compli K 2 Reviews 2 Reviews A-line Knee-length Dress Style 50177 CA$ 194 Color…" at bounding box center [443, 266] width 231 height 440
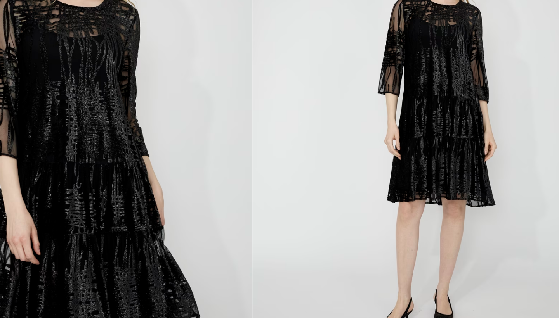
scroll to position [1, 0]
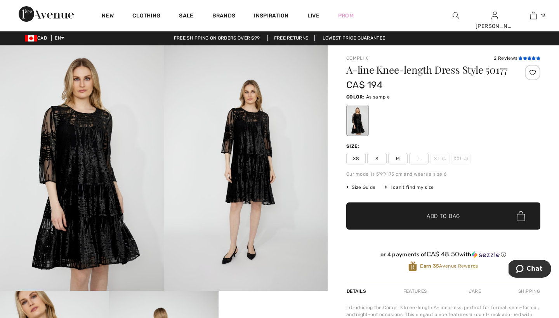
click at [527, 57] on icon at bounding box center [525, 58] width 4 height 4
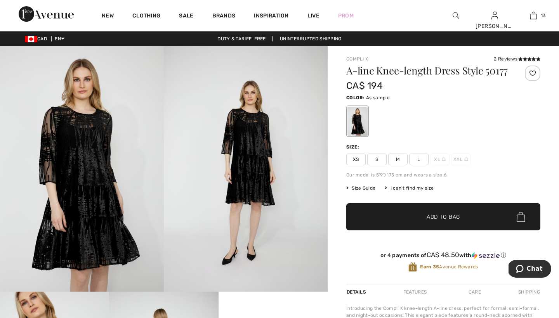
click at [399, 159] on span "M" at bounding box center [397, 160] width 19 height 12
click at [433, 216] on span "Add to Bag" at bounding box center [443, 217] width 33 height 8
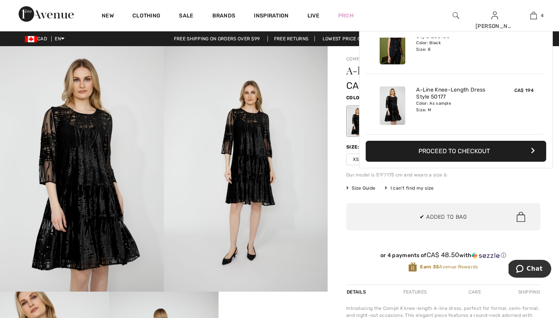
click at [337, 180] on div "Compli K 2 Reviews 2 Reviews A-line Knee-length Dress Style 50177 CA$ 194 Color…" at bounding box center [443, 266] width 231 height 440
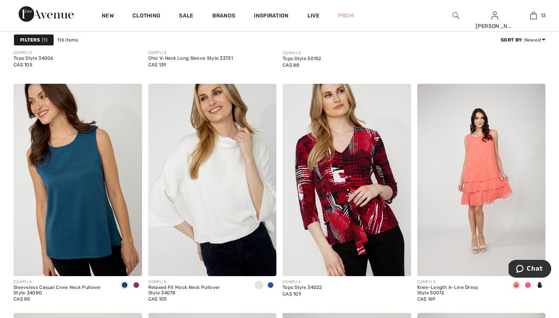
scroll to position [658, 0]
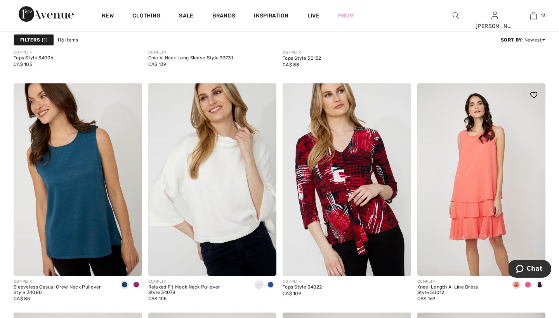
click at [455, 148] on img at bounding box center [482, 180] width 129 height 193
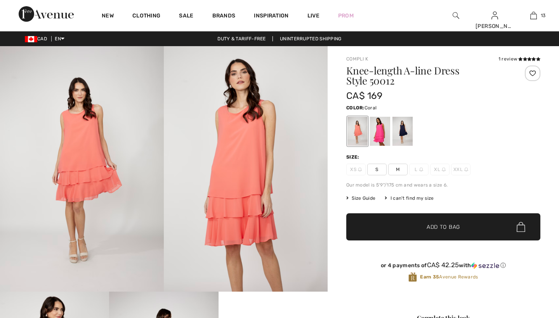
checkbox input "true"
click at [379, 129] on div at bounding box center [380, 131] width 20 height 29
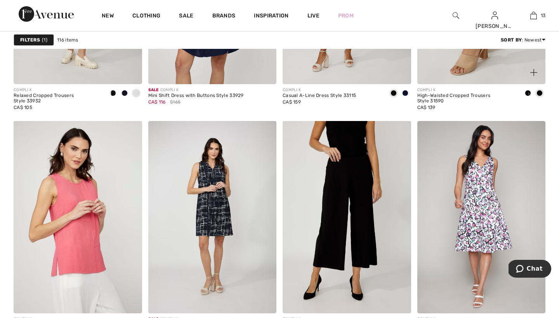
scroll to position [1685, 0]
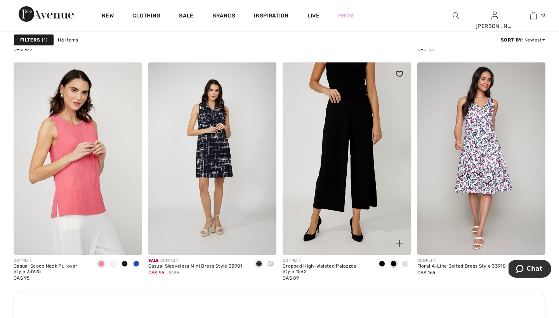
click at [405, 265] on span at bounding box center [405, 264] width 6 height 6
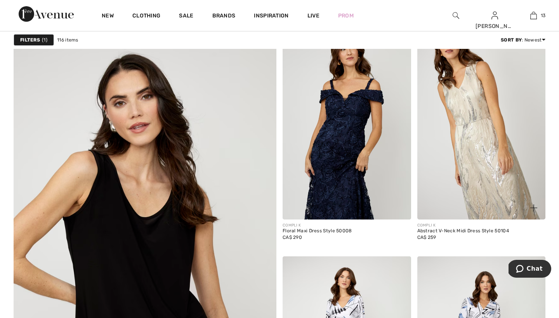
scroll to position [2031, 0]
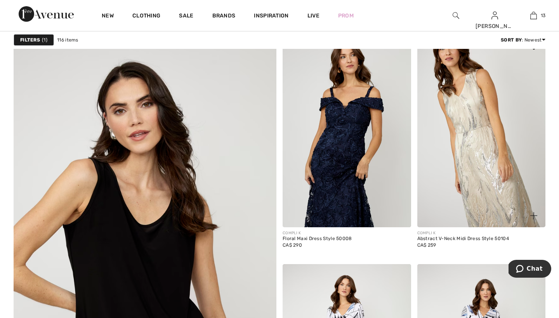
click at [450, 140] on img at bounding box center [482, 131] width 129 height 193
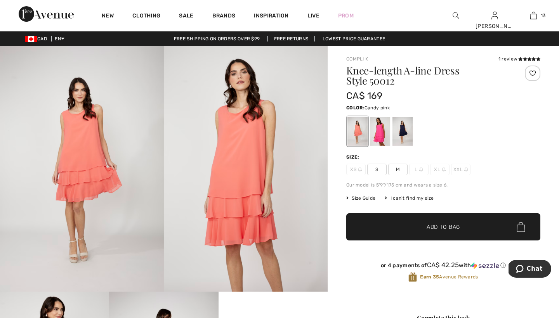
click at [379, 126] on div at bounding box center [380, 131] width 20 height 29
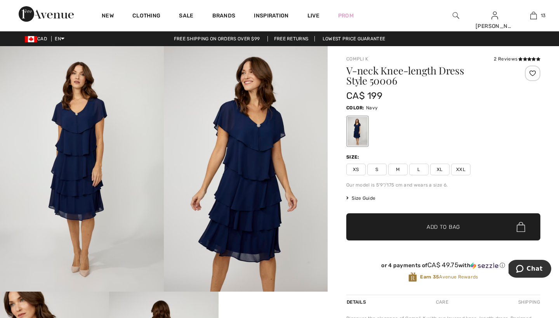
click at [398, 169] on span "M" at bounding box center [397, 170] width 19 height 12
click at [435, 225] on span "Add to Bag" at bounding box center [443, 227] width 33 height 8
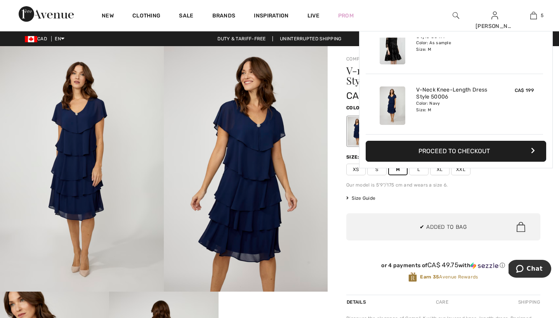
scroll to position [206, 0]
click at [337, 204] on div "Compli K 2 Reviews 2 Reviews V-neck Knee-length Dress Style 50006 CA$ 199 Color…" at bounding box center [443, 262] width 231 height 433
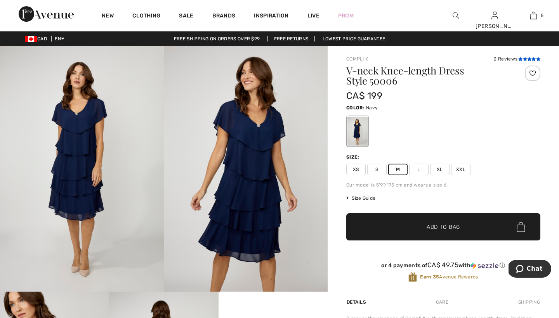
click at [519, 59] on icon at bounding box center [520, 59] width 4 height 4
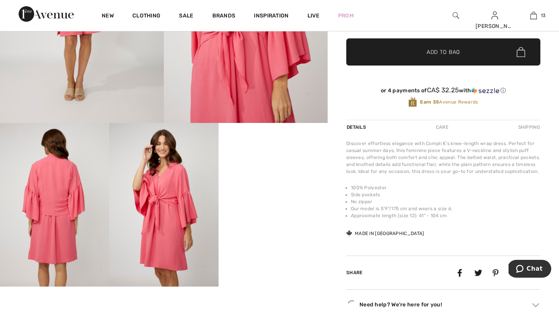
scroll to position [170, 0]
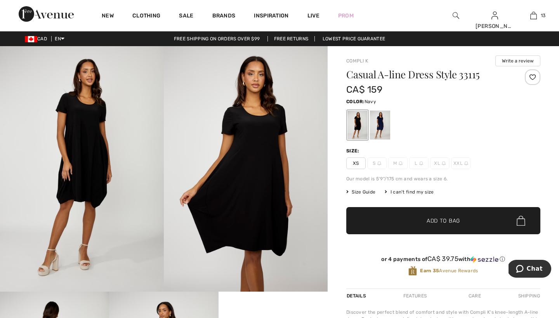
click at [378, 129] on div at bounding box center [380, 125] width 20 height 29
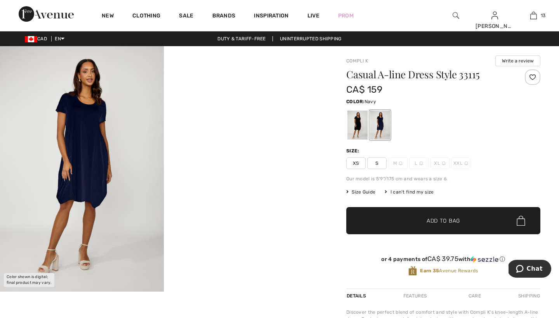
click at [365, 190] on span "Size Guide" at bounding box center [360, 192] width 29 height 7
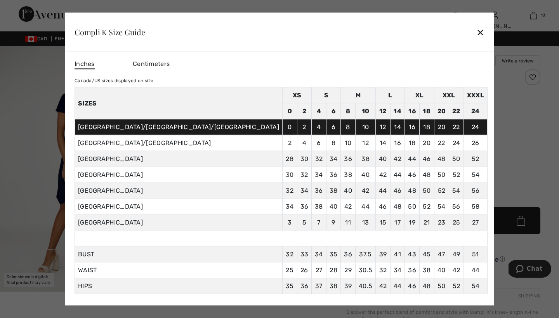
click at [477, 31] on div "✕" at bounding box center [481, 32] width 8 height 16
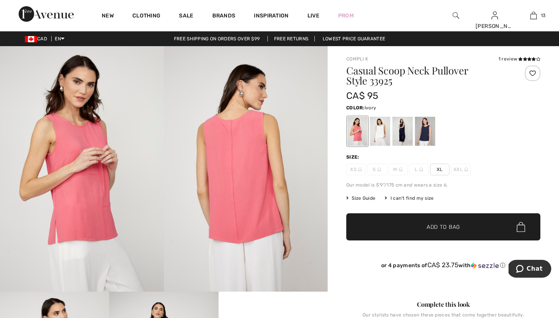
click at [379, 129] on div at bounding box center [380, 131] width 20 height 29
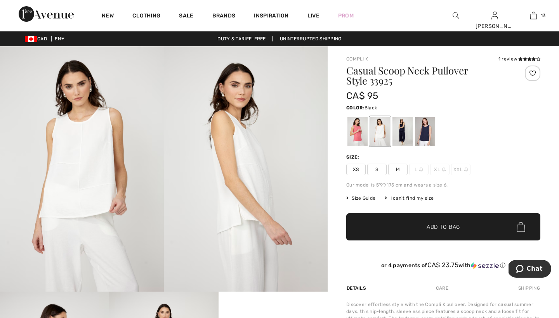
click at [404, 129] on div at bounding box center [403, 131] width 20 height 29
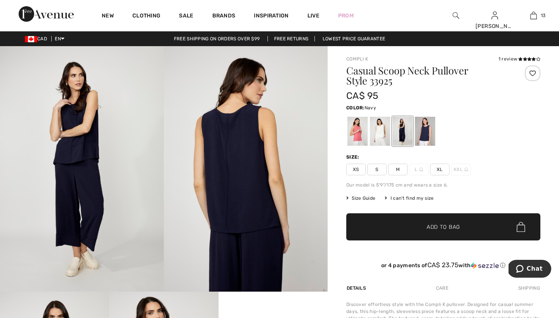
click at [429, 123] on div at bounding box center [425, 131] width 20 height 29
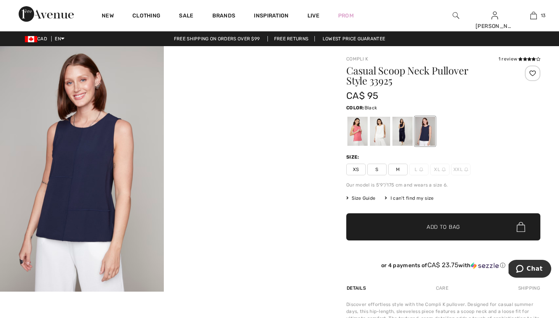
click at [401, 125] on div at bounding box center [403, 131] width 20 height 29
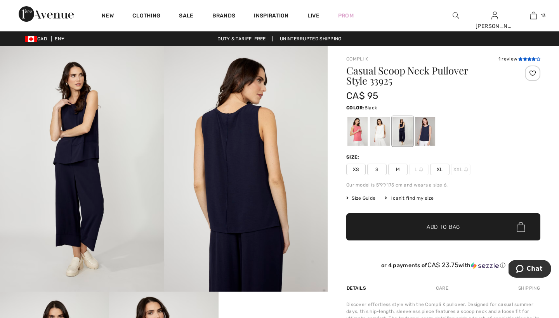
click at [522, 59] on icon at bounding box center [520, 59] width 4 height 4
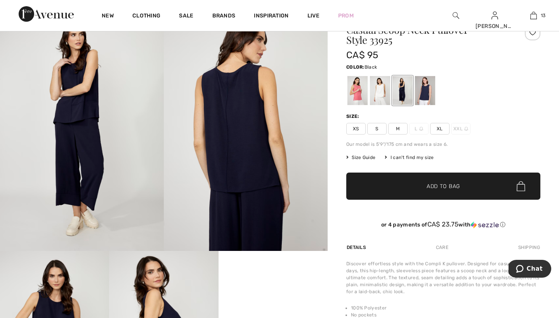
scroll to position [38, 0]
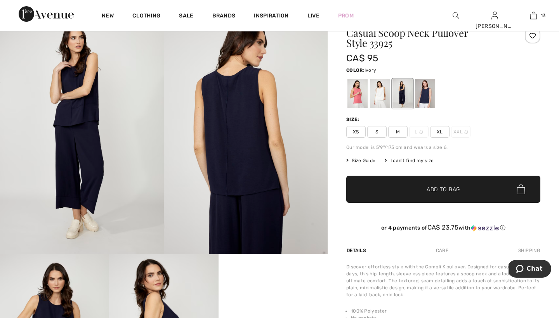
click at [379, 90] on div at bounding box center [380, 93] width 20 height 29
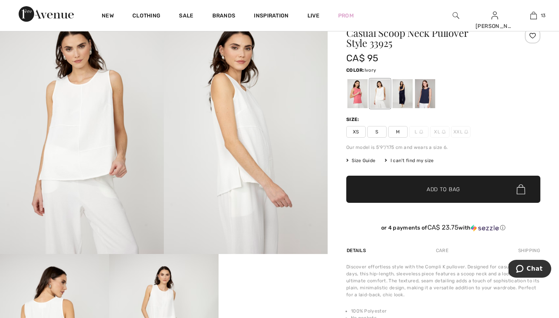
click at [398, 130] on span "M" at bounding box center [397, 132] width 19 height 12
click at [431, 188] on span "Add to Bag" at bounding box center [443, 190] width 33 height 8
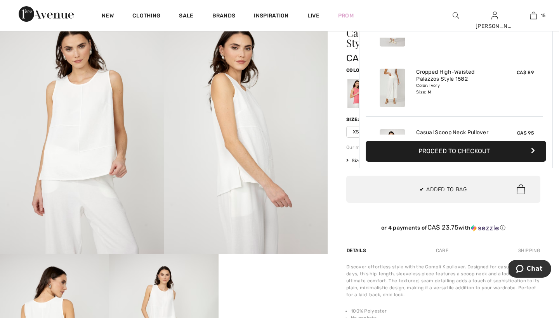
scroll to position [812, 0]
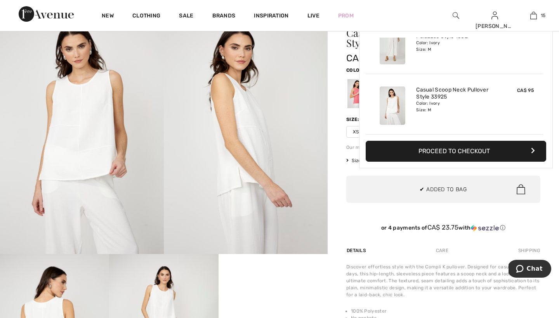
click at [340, 143] on div "Compli K 1 review 1 review Casual Scoop Neck Pullover Style 33925 CA$ 95 Color:…" at bounding box center [443, 230] width 231 height 443
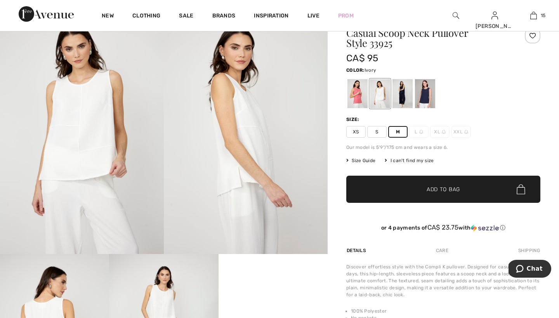
click at [337, 112] on div "Compli K 1 review 1 review Casual Scoop Neck Pullover Style 33925 CA$ 95 Color:…" at bounding box center [443, 230] width 231 height 443
click at [402, 87] on div at bounding box center [403, 93] width 20 height 29
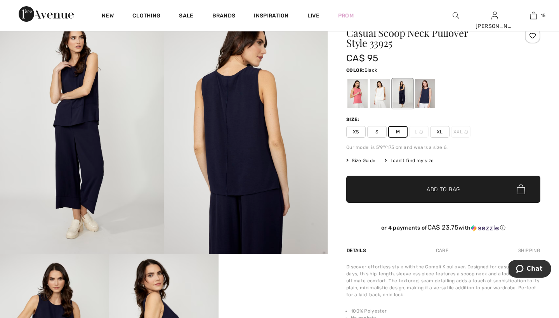
click at [436, 190] on span "Add to Bag" at bounding box center [443, 190] width 33 height 8
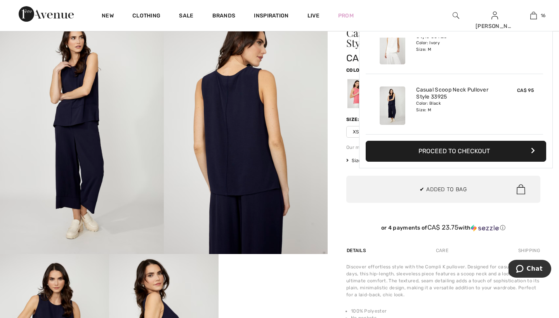
scroll to position [872, 0]
click at [337, 164] on div "Compli K 1 review 1 review Casual Scoop Neck Pullover Style 33925 CA$ 95 Color:…" at bounding box center [443, 230] width 231 height 443
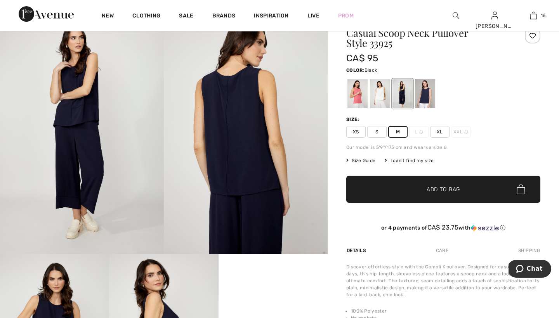
click at [337, 164] on div "Compli K 1 review 1 review Casual Scoop Neck Pullover Style 33925 CA$ 95 Color:…" at bounding box center [443, 230] width 231 height 443
click at [427, 90] on div at bounding box center [425, 93] width 20 height 29
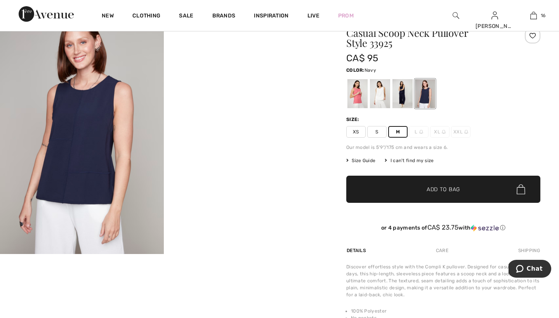
click at [431, 188] on span "Add to Bag" at bounding box center [443, 190] width 33 height 8
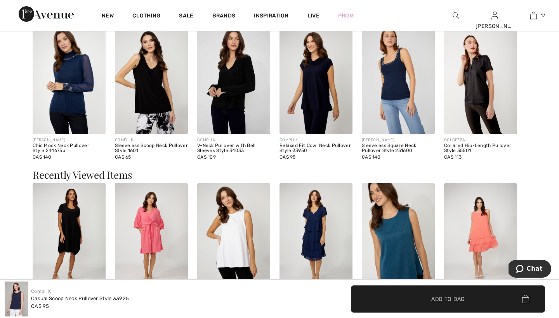
scroll to position [637, 0]
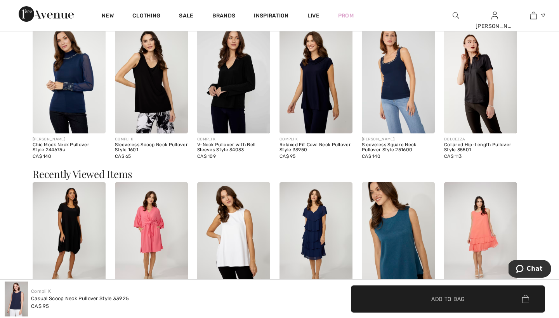
click at [393, 218] on img at bounding box center [398, 238] width 73 height 110
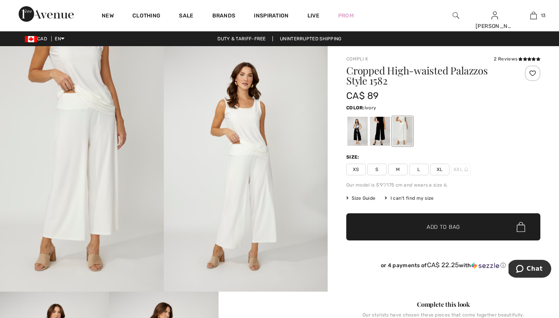
click at [398, 169] on span "M" at bounding box center [397, 170] width 19 height 12
click at [433, 224] on span "Add to Bag" at bounding box center [443, 227] width 33 height 8
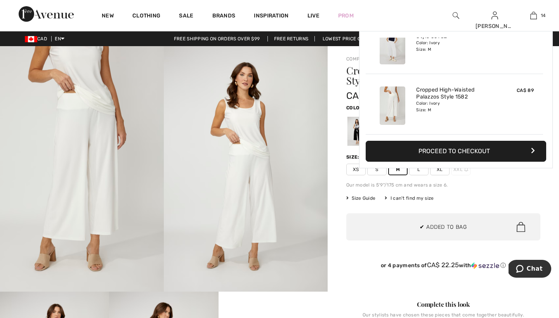
scroll to position [751, 0]
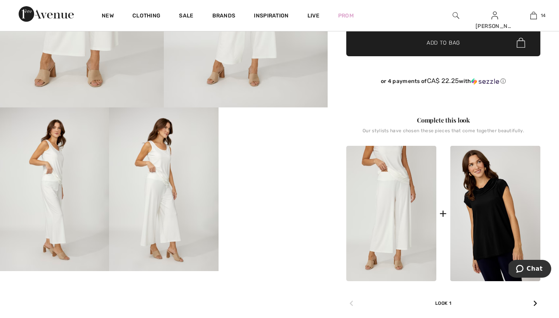
scroll to position [184, 0]
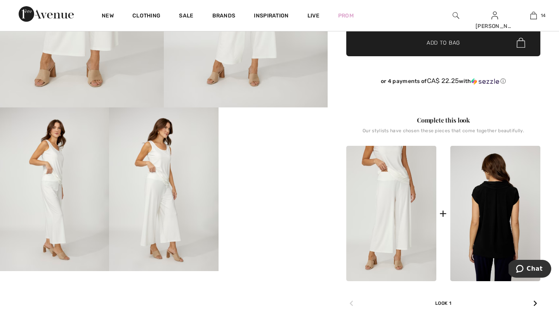
click at [485, 198] on img at bounding box center [496, 214] width 90 height 136
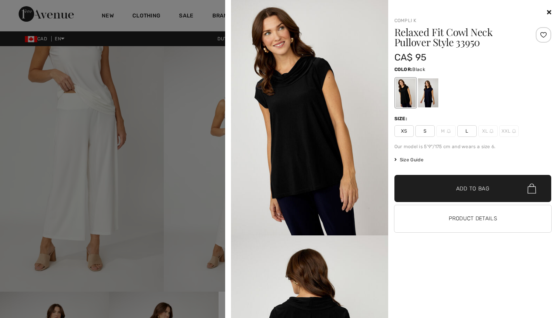
scroll to position [0, 0]
click at [404, 21] on link "Compli K" at bounding box center [406, 20] width 22 height 5
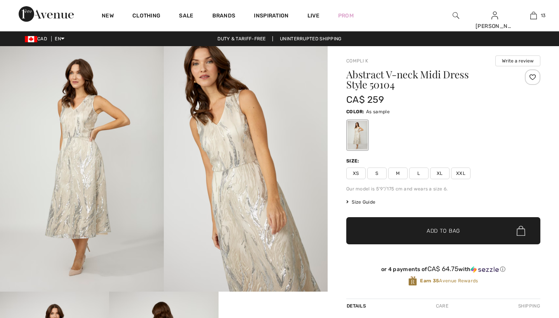
checkbox input "true"
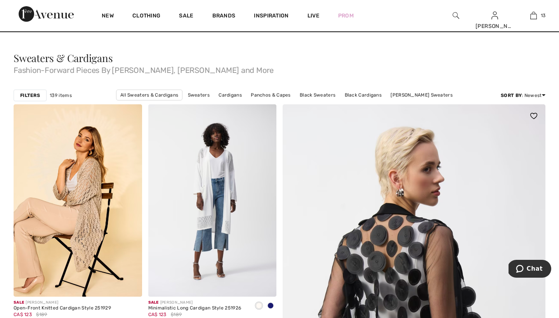
scroll to position [14, 0]
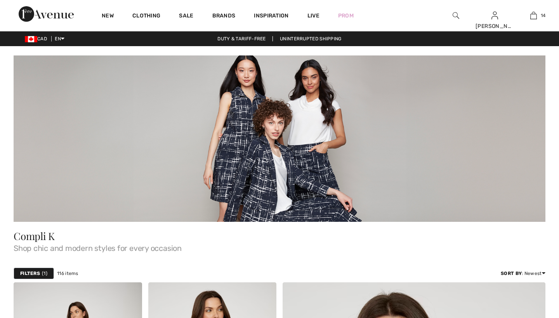
checkbox input "true"
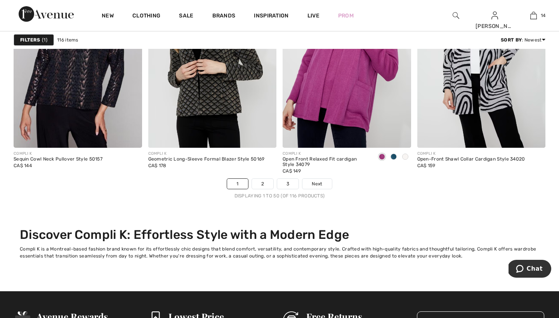
scroll to position [3555, 0]
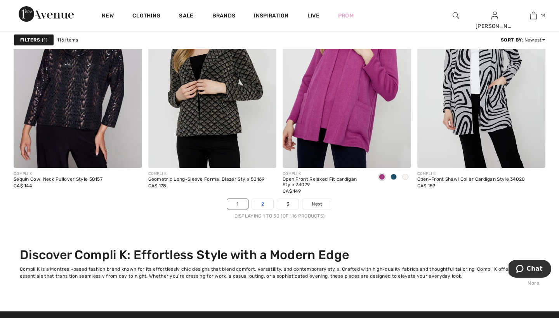
click at [263, 205] on link "2" at bounding box center [262, 204] width 21 height 10
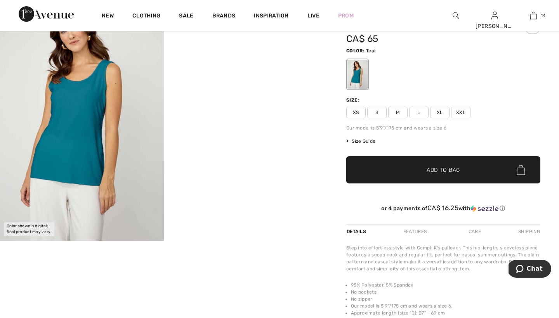
scroll to position [52, 0]
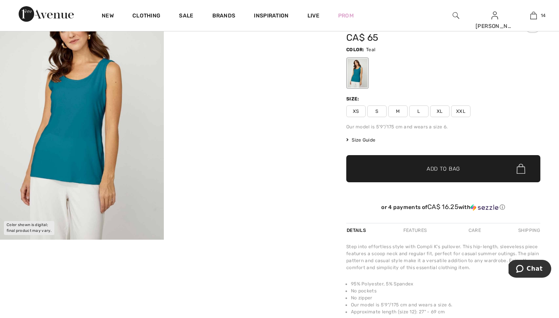
click at [398, 111] on span "M" at bounding box center [397, 112] width 19 height 12
click at [431, 167] on span "Add to Bag" at bounding box center [443, 169] width 33 height 8
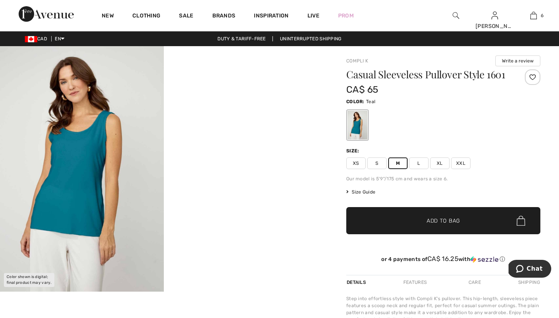
scroll to position [0, 0]
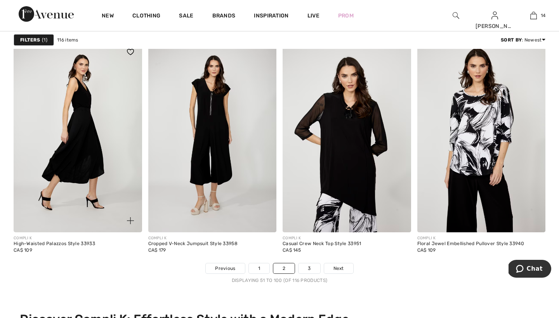
scroll to position [3492, 0]
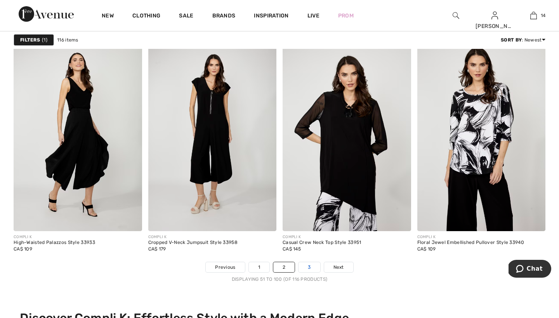
click at [310, 268] on link "3" at bounding box center [309, 268] width 21 height 10
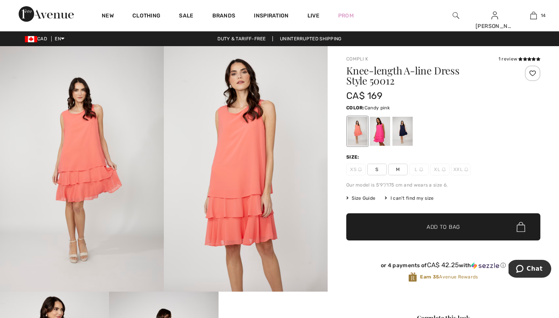
click at [380, 127] on div at bounding box center [380, 131] width 20 height 29
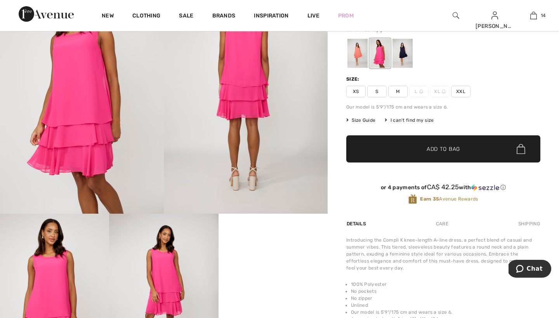
scroll to position [70, 0]
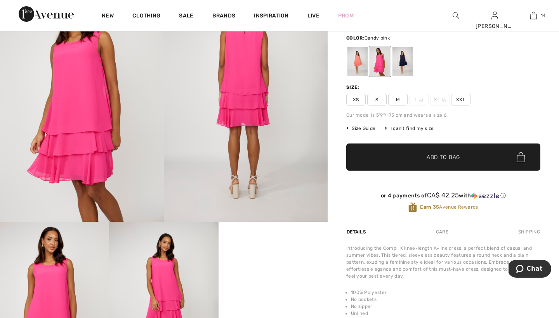
click at [400, 101] on span "M" at bounding box center [397, 100] width 19 height 12
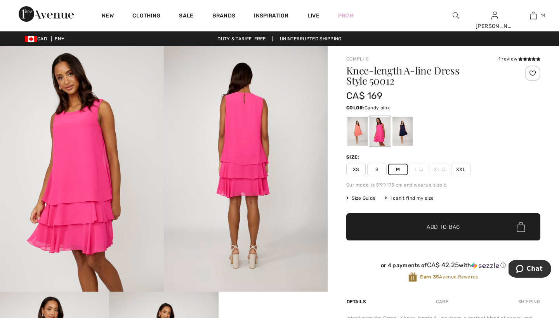
scroll to position [0, 0]
click at [522, 58] on icon at bounding box center [520, 59] width 4 height 4
click at [431, 226] on span "Add to Bag" at bounding box center [443, 227] width 33 height 8
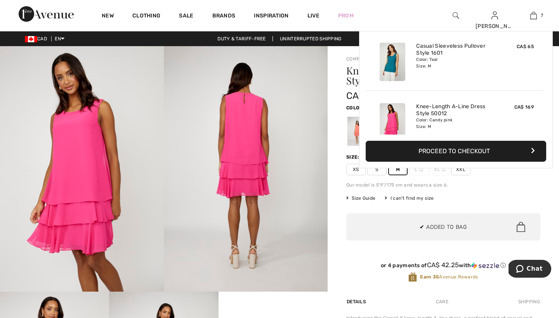
scroll to position [327, 0]
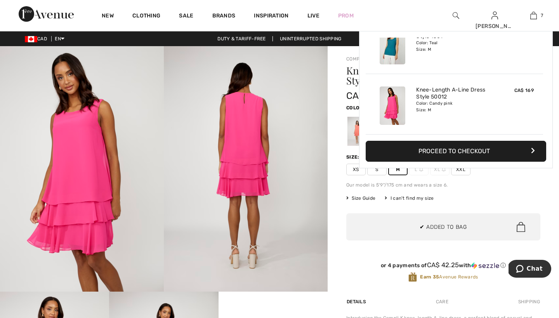
click at [333, 146] on div "Compli K 1 review 1 review Knee-length A-line Dress Style 50012 CA$ 169 Color: …" at bounding box center [443, 274] width 231 height 456
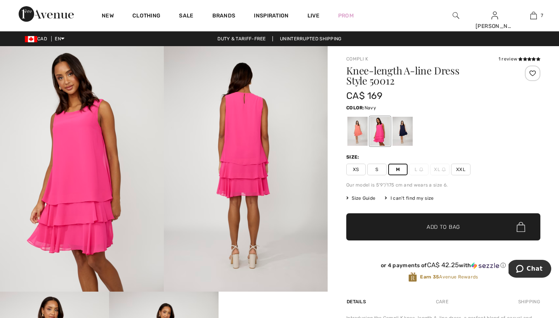
click at [404, 120] on div at bounding box center [403, 131] width 20 height 29
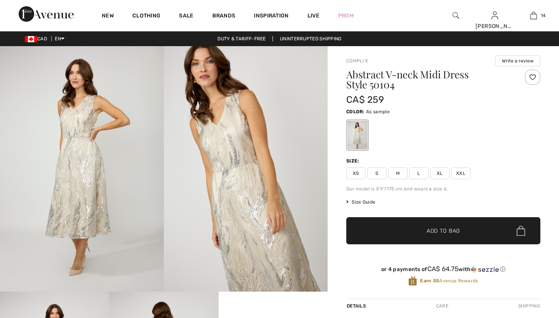
checkbox input "true"
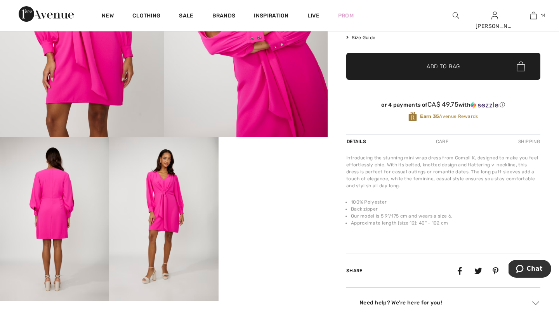
scroll to position [158, 0]
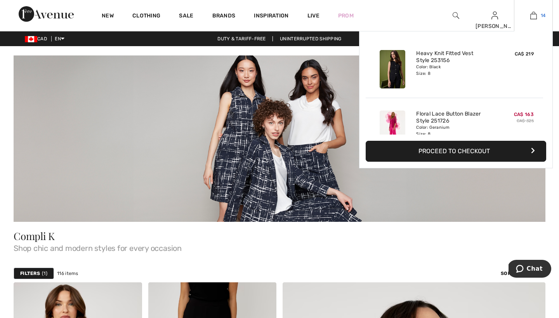
click at [536, 14] on img at bounding box center [534, 15] width 7 height 9
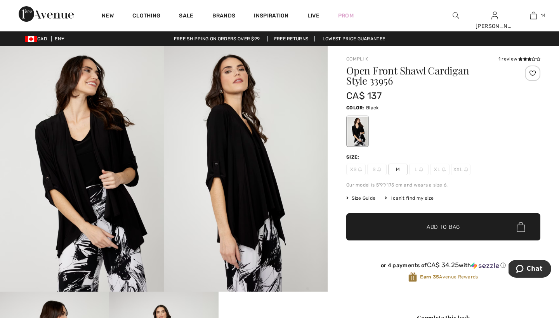
click at [359, 128] on div at bounding box center [358, 131] width 20 height 29
click at [398, 169] on span "M" at bounding box center [397, 170] width 19 height 12
click at [440, 225] on span "Add to Bag" at bounding box center [443, 227] width 33 height 8
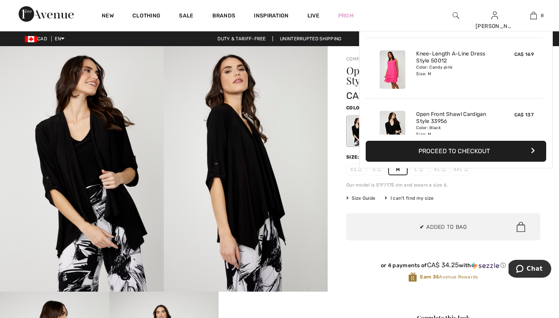
scroll to position [388, 0]
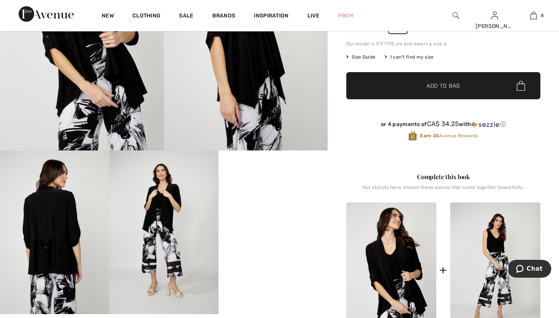
scroll to position [142, 0]
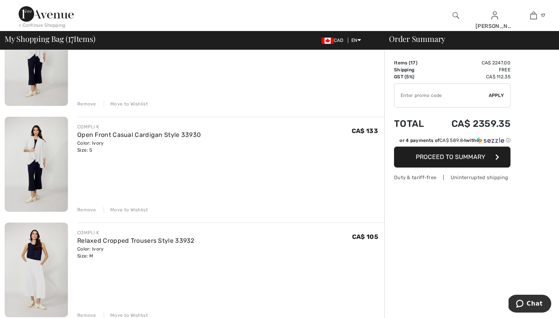
scroll to position [1017, 0]
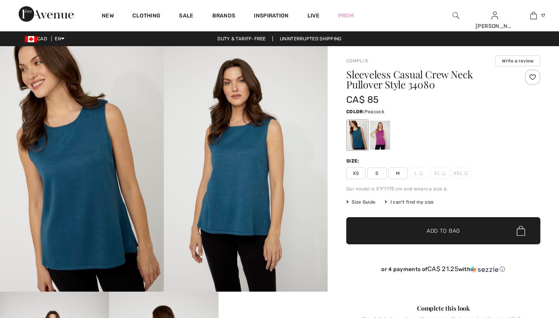
checkbox input "true"
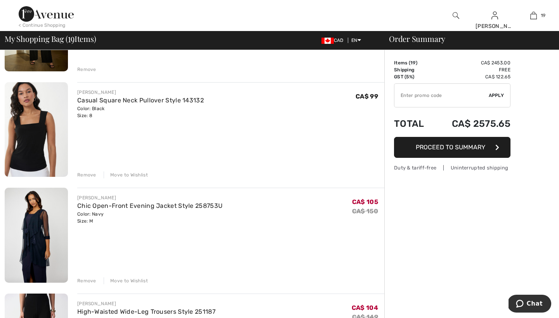
scroll to position [350, 0]
click at [136, 175] on div "Move to Wishlist" at bounding box center [126, 174] width 44 height 7
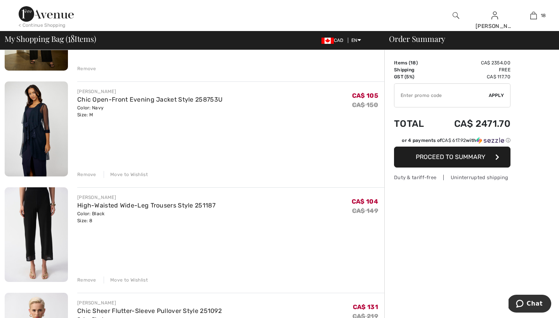
click at [132, 172] on div "Move to Wishlist" at bounding box center [126, 174] width 44 height 7
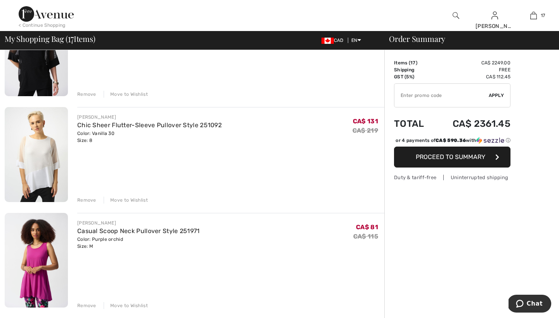
scroll to position [536, 0]
click at [127, 200] on div "Move to Wishlist" at bounding box center [126, 200] width 44 height 7
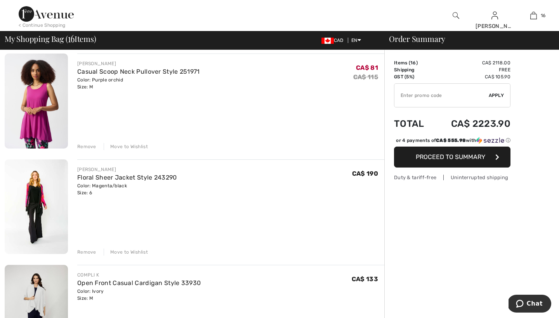
scroll to position [590, 0]
click at [127, 250] on div "Move to Wishlist" at bounding box center [126, 251] width 44 height 7
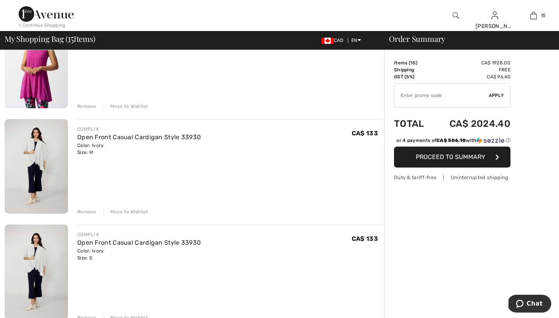
scroll to position [633, 0]
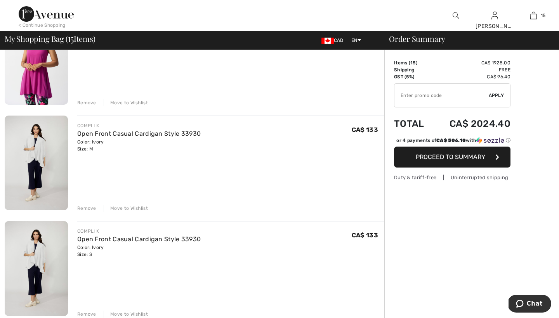
click at [127, 208] on div "Move to Wishlist" at bounding box center [126, 208] width 44 height 7
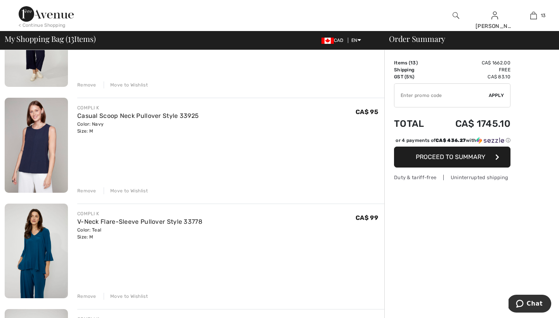
scroll to position [1066, 0]
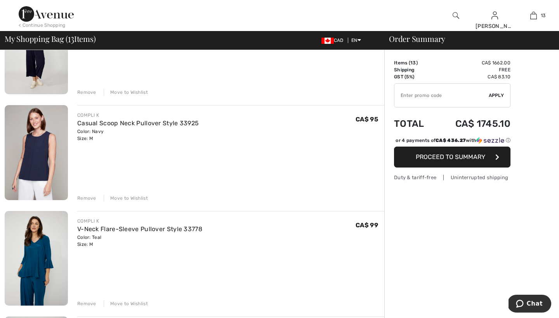
click at [132, 197] on div "Move to Wishlist" at bounding box center [126, 198] width 44 height 7
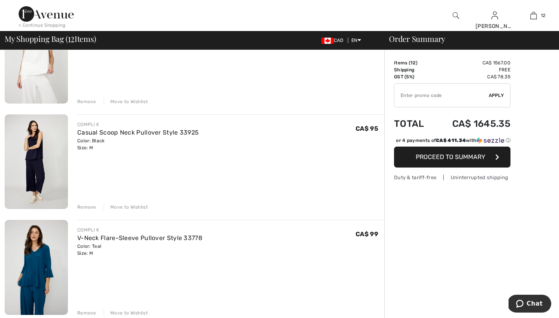
scroll to position [951, 0]
click at [126, 207] on div "Move to Wishlist" at bounding box center [126, 207] width 44 height 7
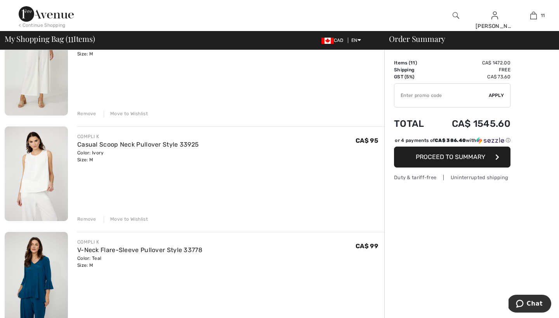
scroll to position [832, 0]
click at [131, 219] on div "Move to Wishlist" at bounding box center [126, 220] width 44 height 7
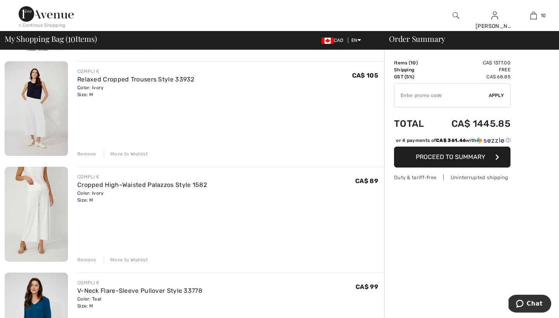
scroll to position [688, 0]
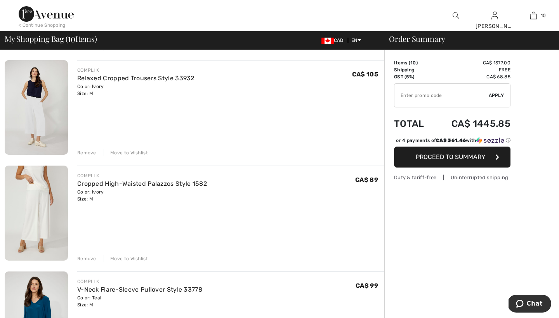
click at [124, 259] on div "Move to Wishlist" at bounding box center [126, 259] width 44 height 7
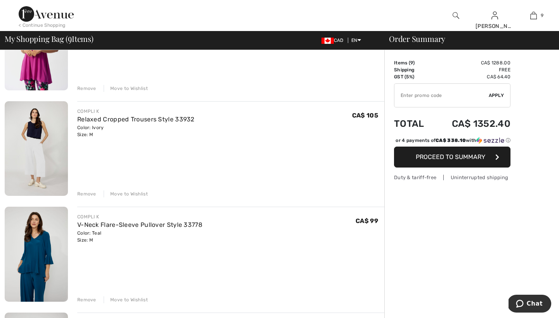
scroll to position [608, 0]
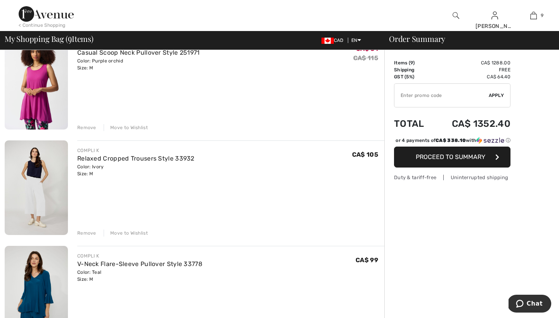
click at [122, 233] on div "Move to Wishlist" at bounding box center [126, 233] width 44 height 7
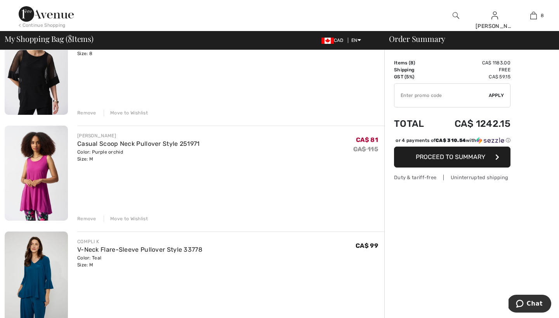
scroll to position [513, 0]
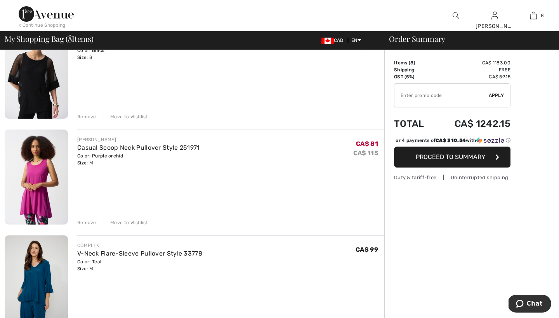
click at [119, 221] on div "Move to Wishlist" at bounding box center [126, 222] width 44 height 7
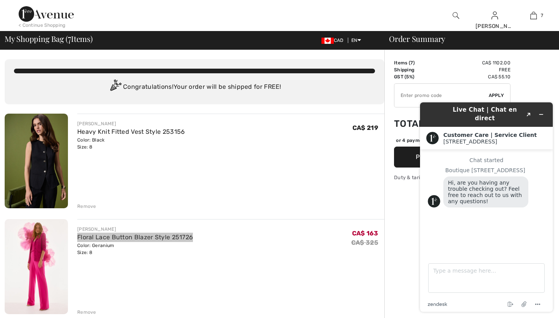
scroll to position [0, 0]
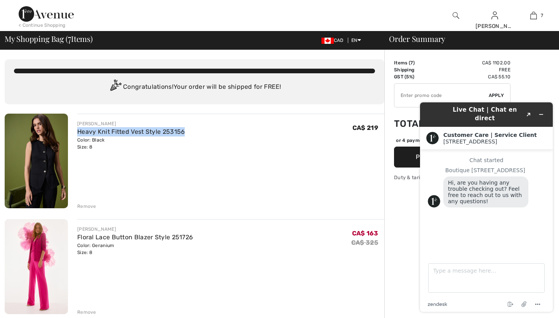
click at [88, 206] on div "Remove" at bounding box center [86, 206] width 19 height 7
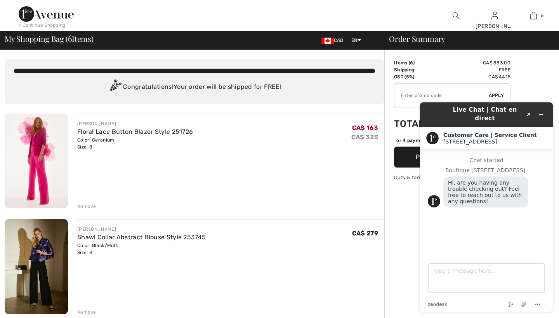
click at [88, 206] on div "Remove" at bounding box center [86, 206] width 19 height 7
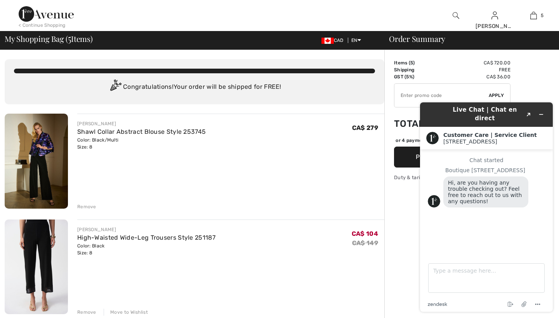
click at [88, 206] on div "Remove" at bounding box center [86, 207] width 19 height 7
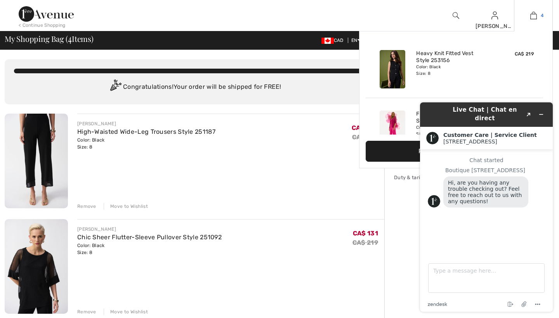
click at [532, 16] on img at bounding box center [534, 15] width 7 height 9
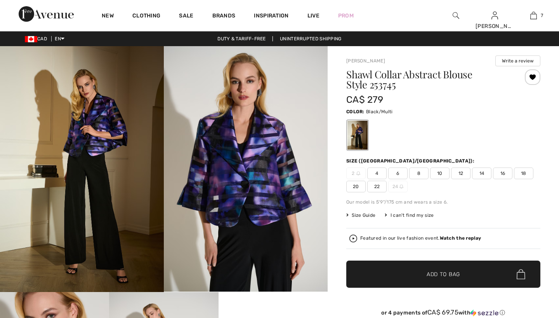
checkbox input "true"
click at [419, 172] on span "8" at bounding box center [418, 174] width 19 height 12
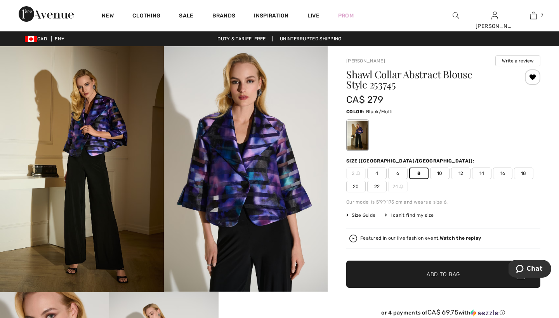
click at [431, 273] on span "Add to Bag" at bounding box center [443, 275] width 33 height 8
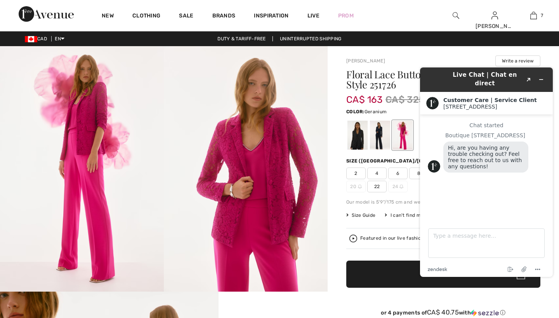
click at [418, 174] on div "Live Chat | Chat en direct Created with Sketch. Customer Care | Service Client …" at bounding box center [486, 172] width 145 height 222
click at [541, 77] on icon "Minimize widget" at bounding box center [541, 79] width 5 height 5
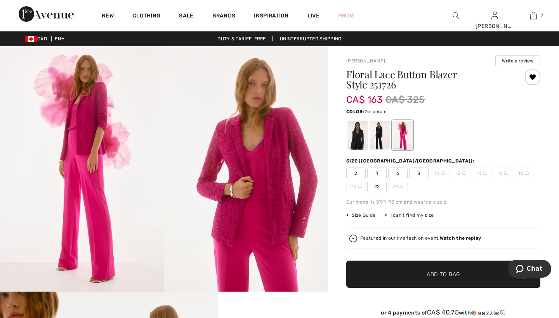
click at [418, 173] on span "8" at bounding box center [418, 174] width 19 height 12
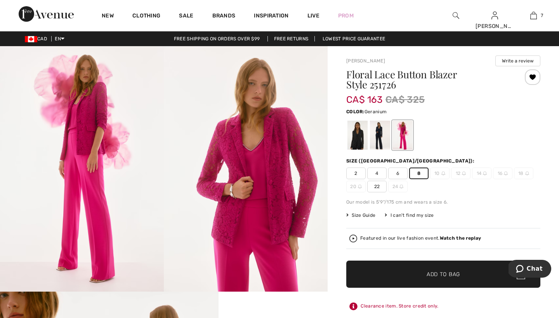
click at [432, 274] on span "Add to Bag" at bounding box center [443, 275] width 33 height 8
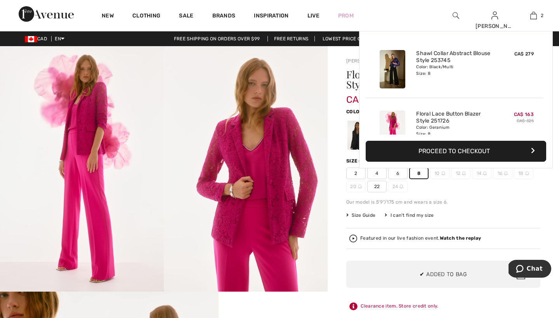
scroll to position [24, 0]
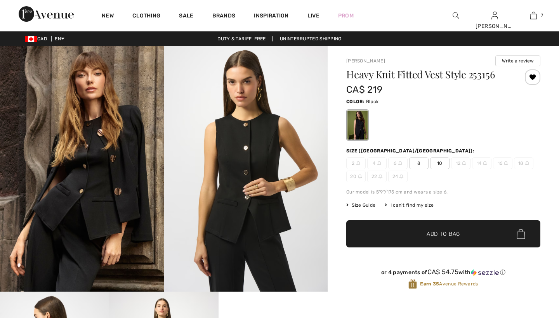
checkbox input "true"
click at [419, 163] on span "8" at bounding box center [418, 164] width 19 height 12
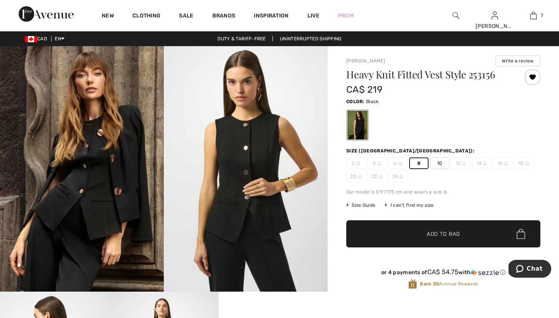
click at [433, 233] on span "Add to Bag" at bounding box center [443, 234] width 33 height 8
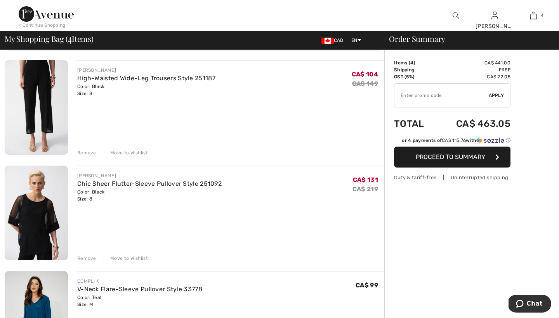
scroll to position [55, 0]
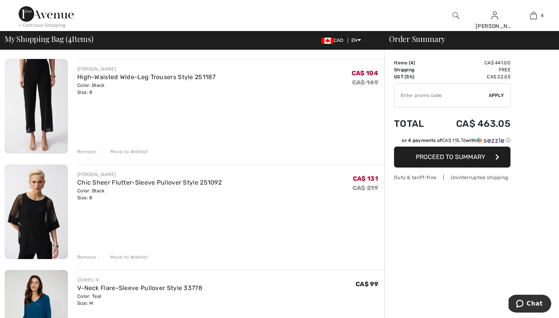
click at [121, 257] on div "Move to Wishlist" at bounding box center [126, 257] width 44 height 7
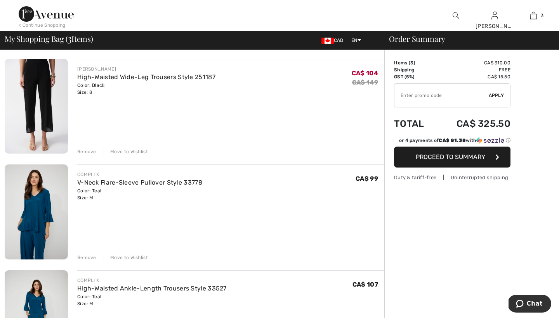
click at [132, 150] on div "Move to Wishlist" at bounding box center [126, 151] width 44 height 7
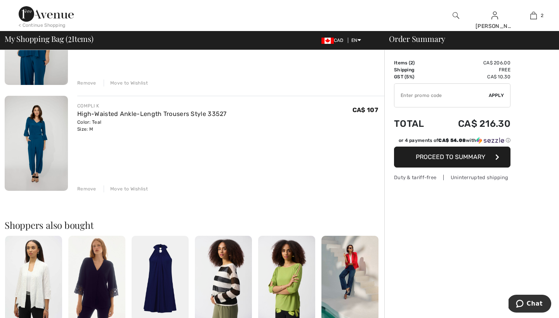
scroll to position [135, 0]
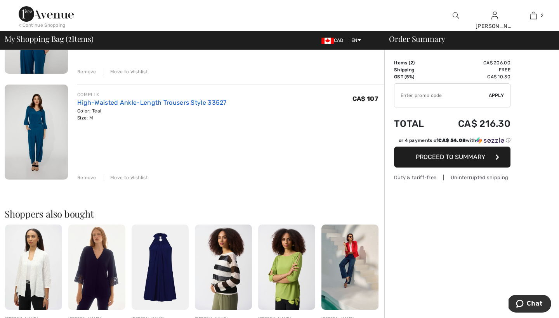
click at [120, 102] on link "High-Waisted Ankle-Length Trousers Style 33527" at bounding box center [152, 102] width 150 height 7
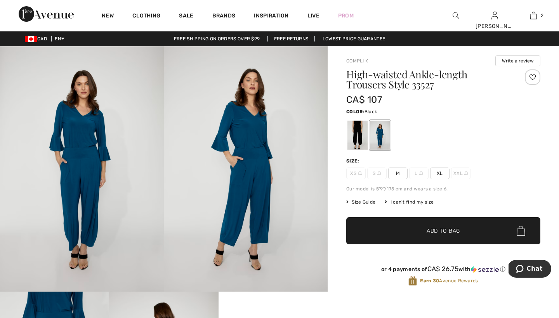
click at [358, 132] on div at bounding box center [358, 135] width 20 height 29
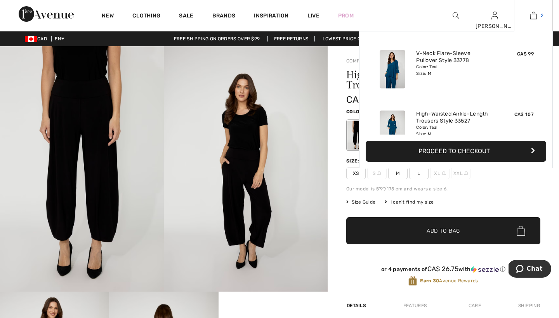
click at [533, 12] on img at bounding box center [534, 15] width 7 height 9
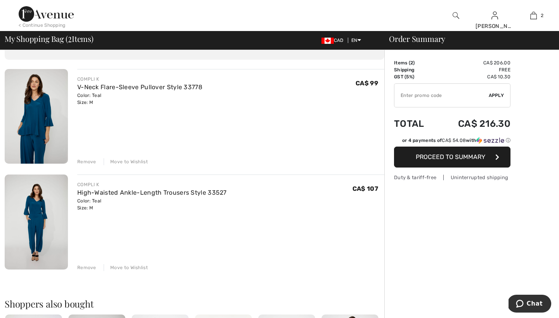
scroll to position [50, 0]
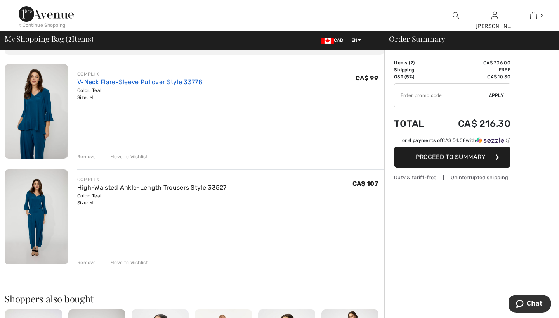
click at [141, 82] on link "V-Neck Flare-Sleeve Pullover Style 33778" at bounding box center [139, 81] width 125 height 7
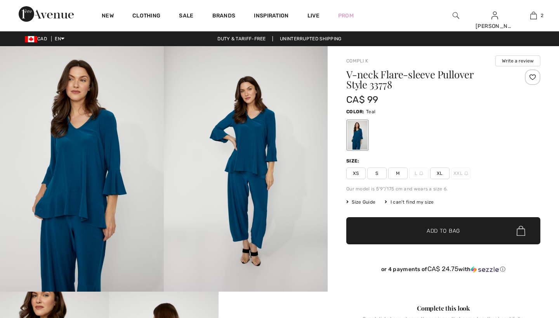
checkbox input "true"
click at [378, 173] on span "S" at bounding box center [376, 174] width 19 height 12
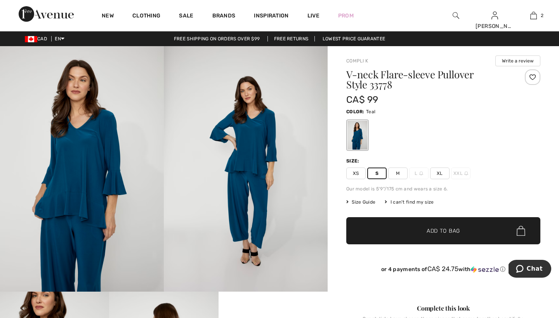
click at [365, 203] on span "Size Guide" at bounding box center [360, 202] width 29 height 7
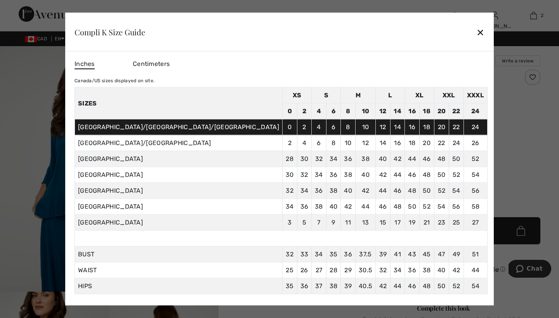
click at [477, 31] on div "✕" at bounding box center [481, 32] width 8 height 16
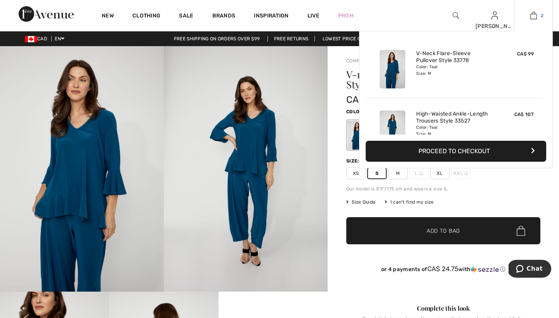
click at [533, 15] on img at bounding box center [534, 15] width 7 height 9
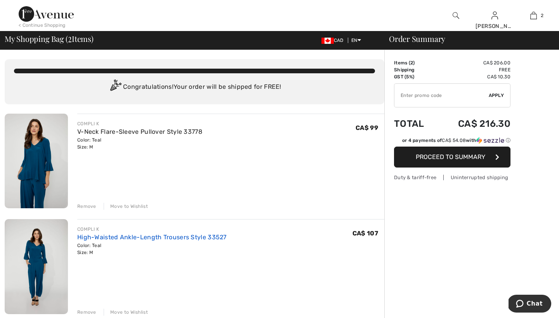
click at [144, 236] on link "High-Waisted Ankle-Length Trousers Style 33527" at bounding box center [152, 237] width 150 height 7
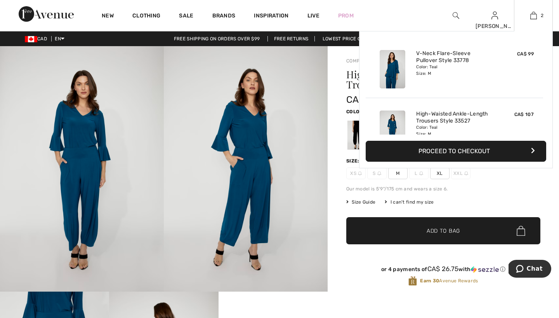
click at [427, 149] on button "Proceed to Checkout" at bounding box center [456, 151] width 181 height 21
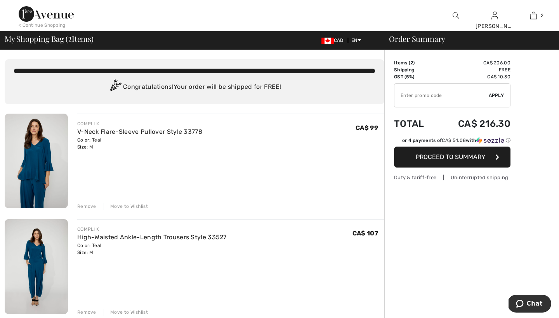
click at [441, 155] on span "Proceed to Summary" at bounding box center [451, 156] width 70 height 7
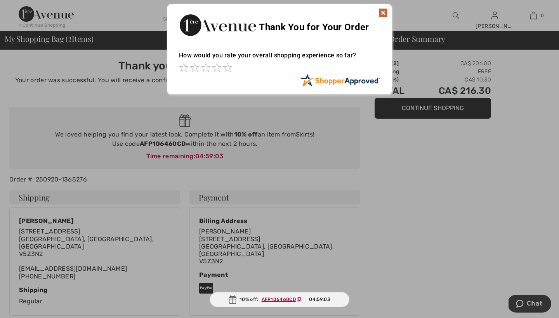
click at [432, 172] on div at bounding box center [279, 159] width 559 height 318
click at [416, 5] on div "Sorry! Something went wrong. Close Thank You for Your Order How would you rate …" at bounding box center [279, 49] width 559 height 99
click at [536, 15] on div "Sorry! Something went wrong. Close Thank You for Your Order How would you rate …" at bounding box center [279, 49] width 559 height 99
click at [229, 69] on span at bounding box center [227, 67] width 9 height 9
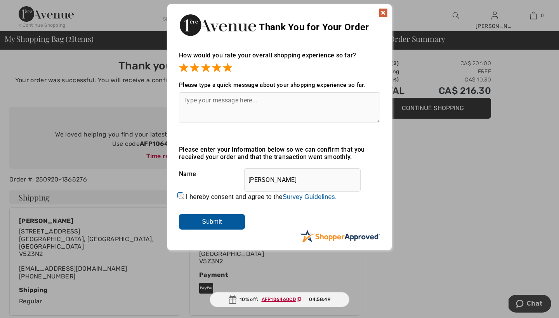
click at [383, 14] on img at bounding box center [383, 12] width 9 height 9
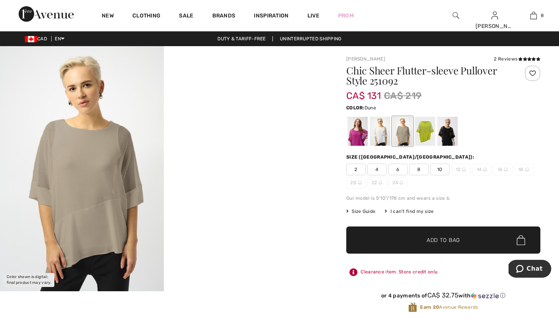
scroll to position [388, 0]
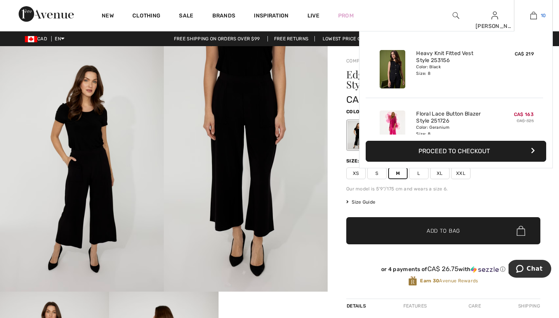
click img
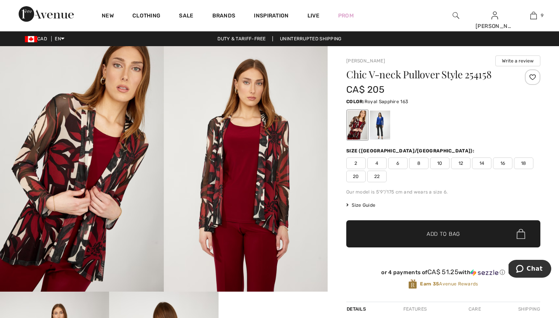
click at [380, 123] on div at bounding box center [380, 125] width 20 height 29
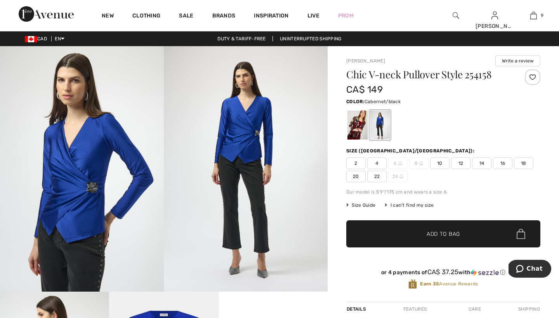
click at [355, 120] on div at bounding box center [358, 125] width 20 height 29
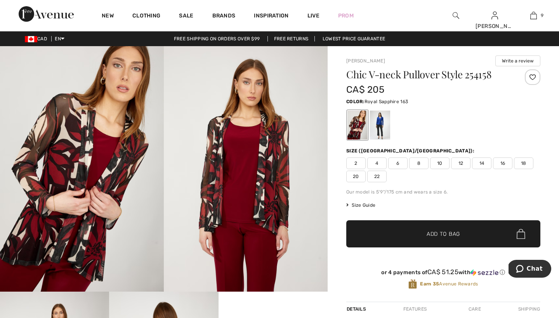
click at [379, 122] on div at bounding box center [380, 125] width 20 height 29
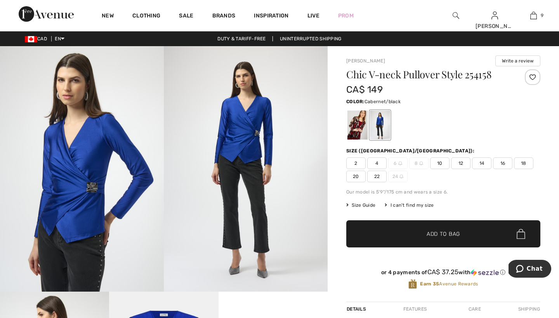
click at [358, 122] on div at bounding box center [358, 125] width 20 height 29
